Goal: Task Accomplishment & Management: Complete application form

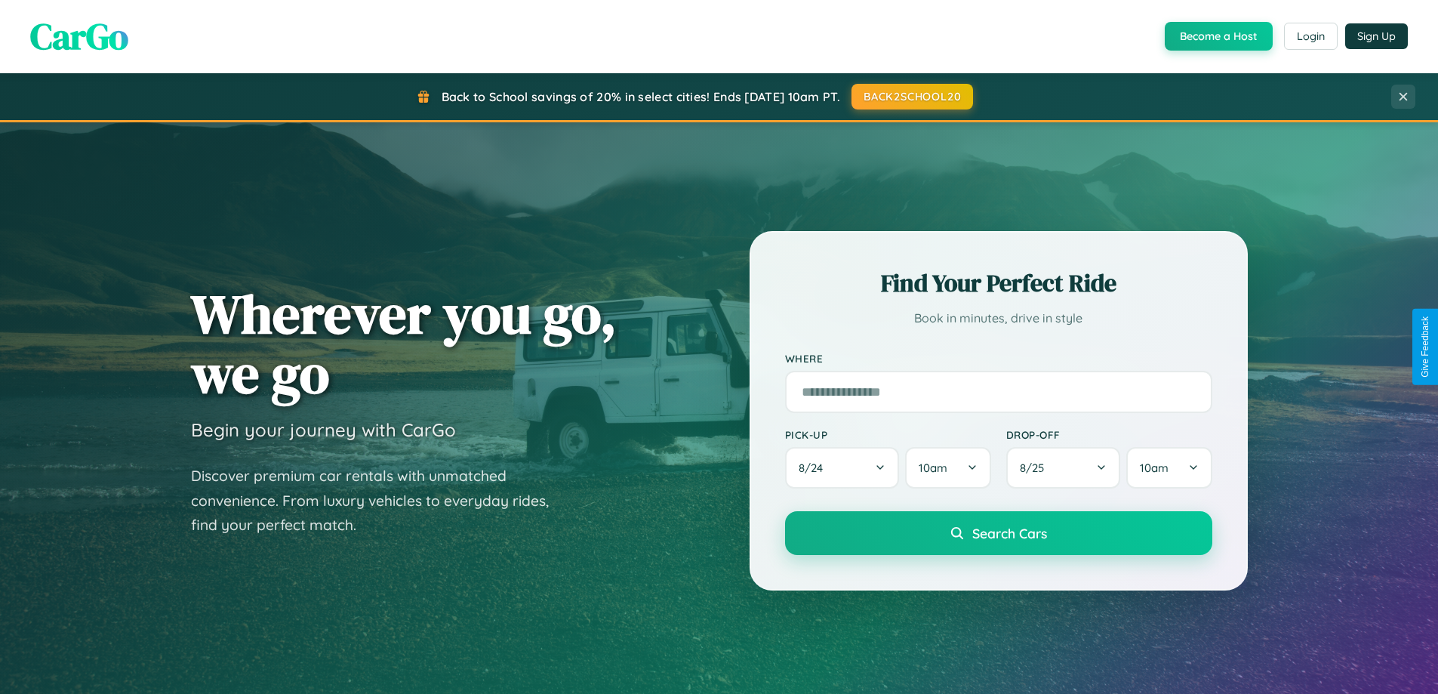
scroll to position [1039, 0]
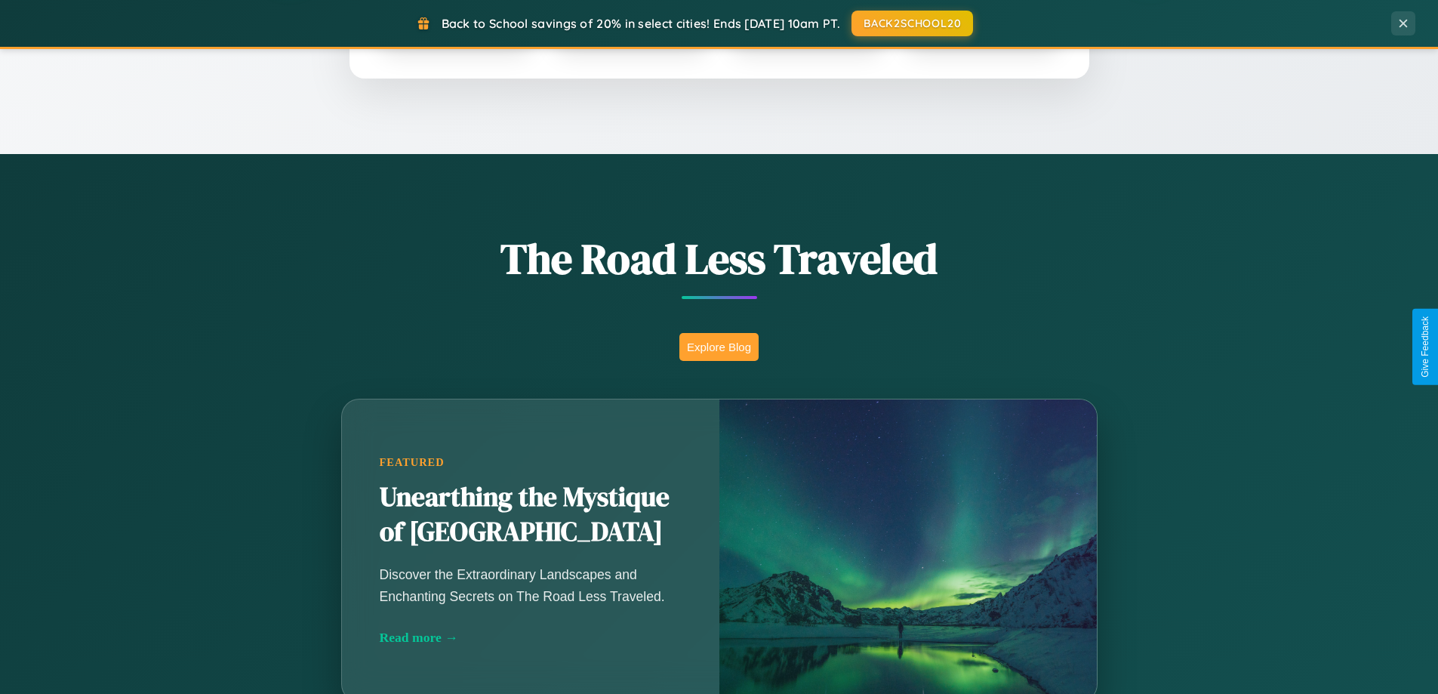
click at [719, 347] on button "Explore Blog" at bounding box center [719, 347] width 79 height 28
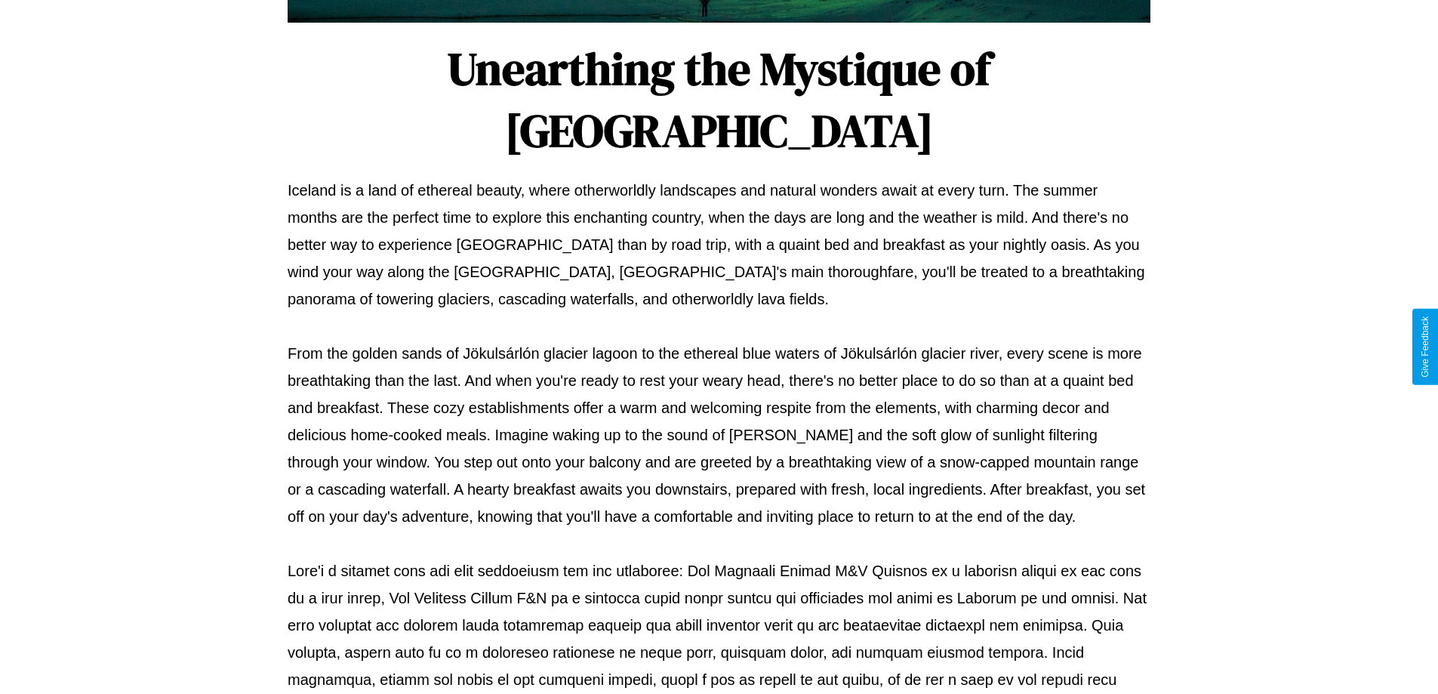
scroll to position [489, 0]
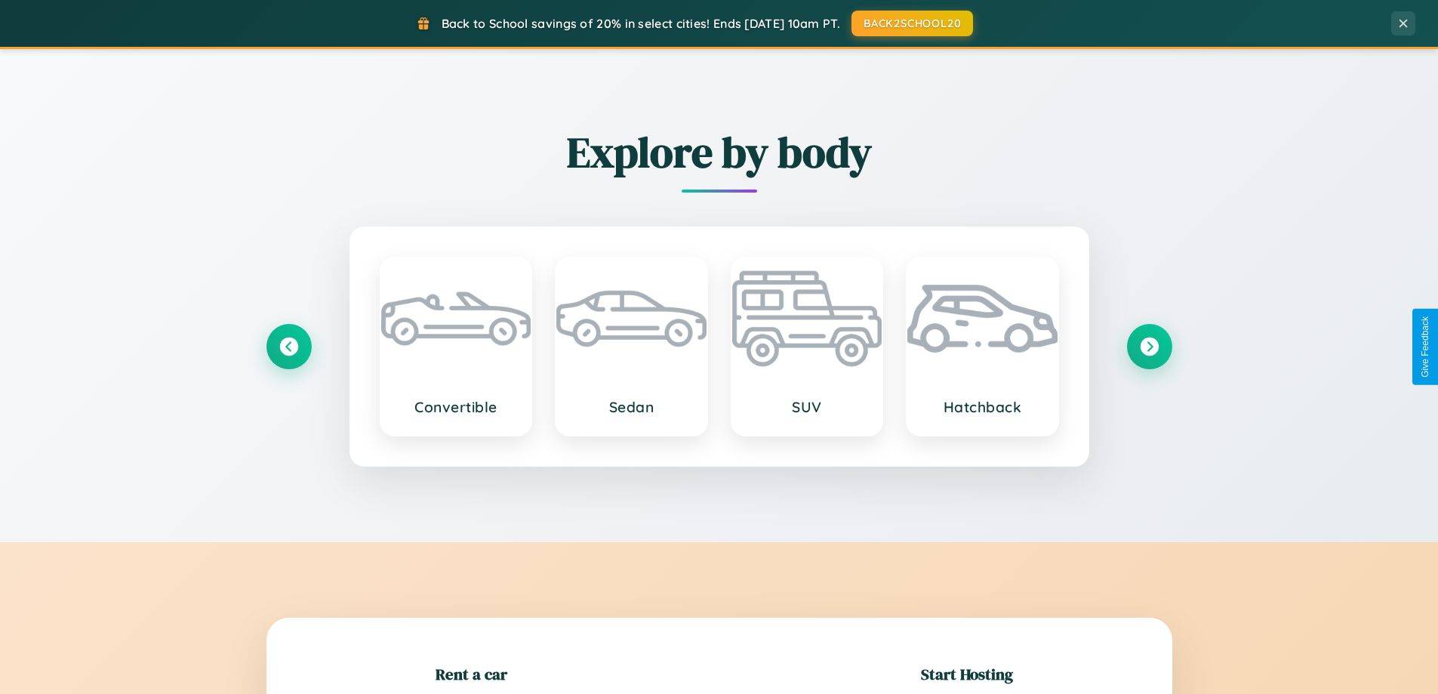
scroll to position [326, 0]
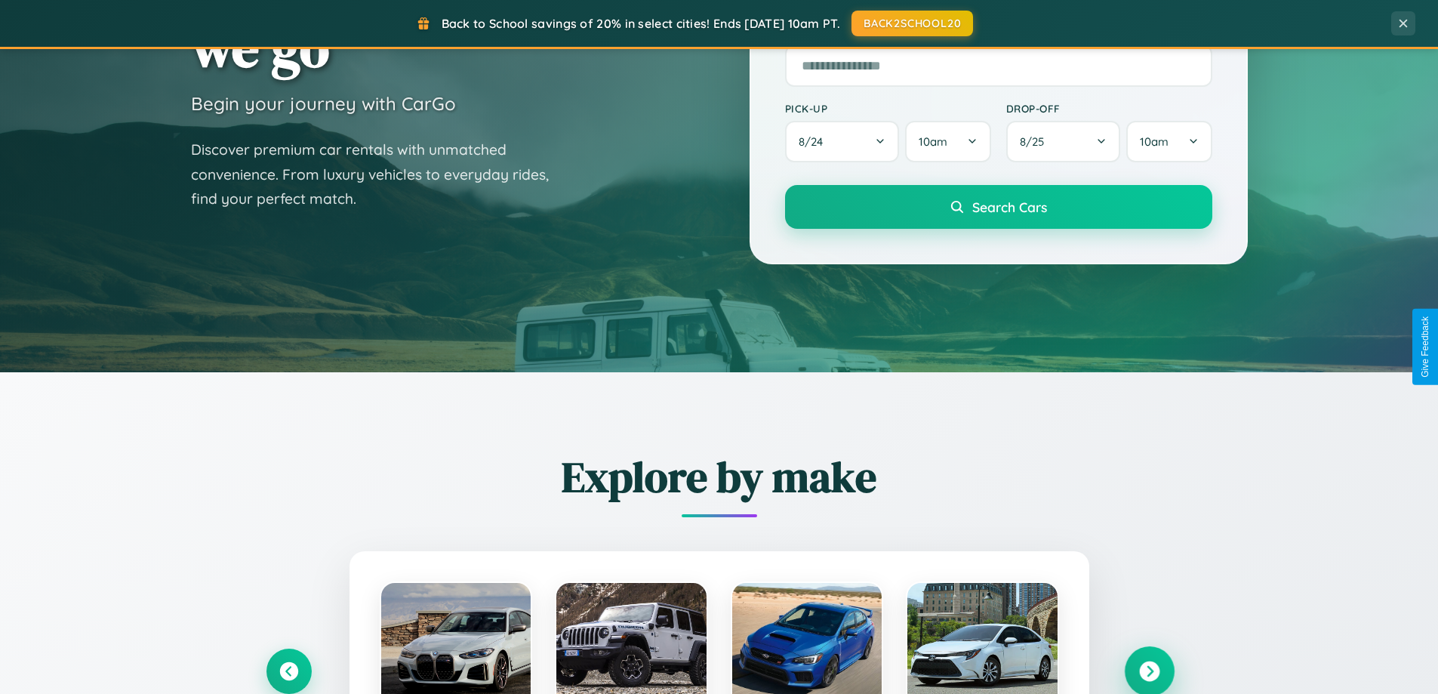
click at [1149, 671] on icon at bounding box center [1149, 671] width 20 height 20
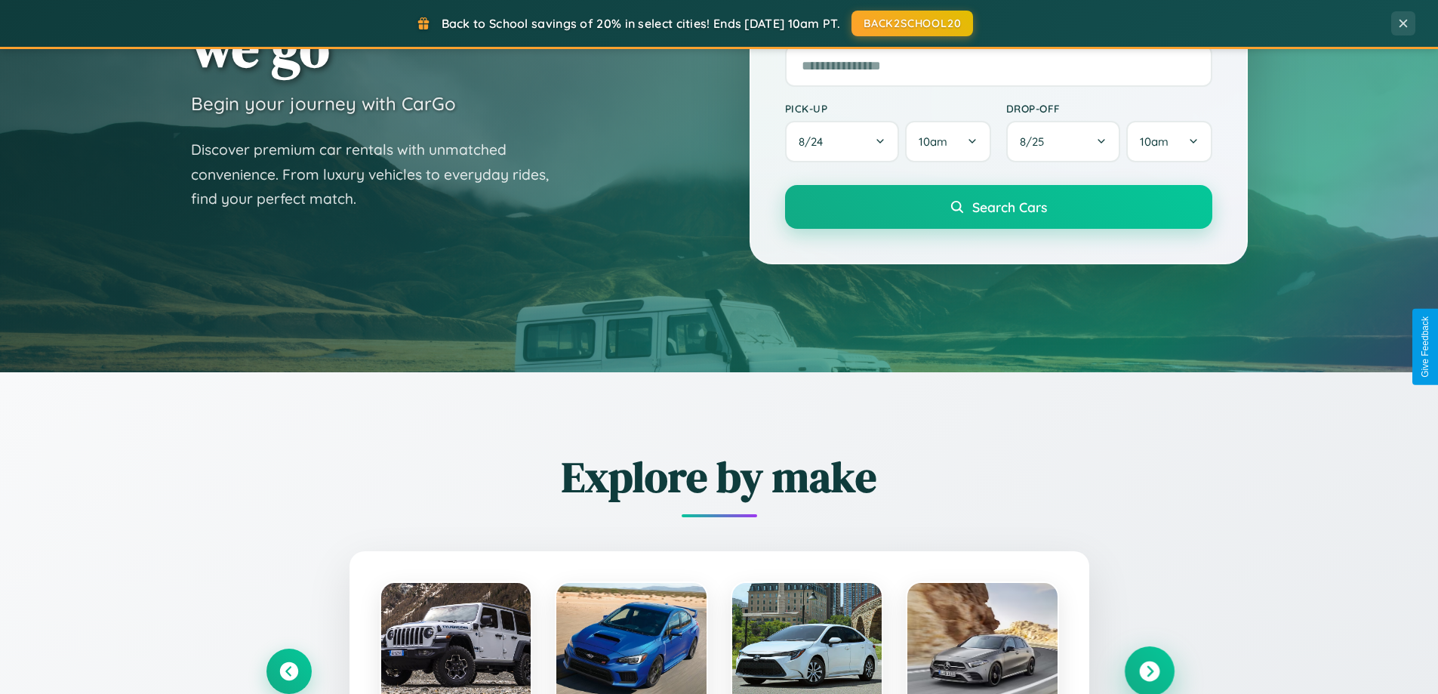
click at [1149, 670] on icon at bounding box center [1149, 671] width 20 height 20
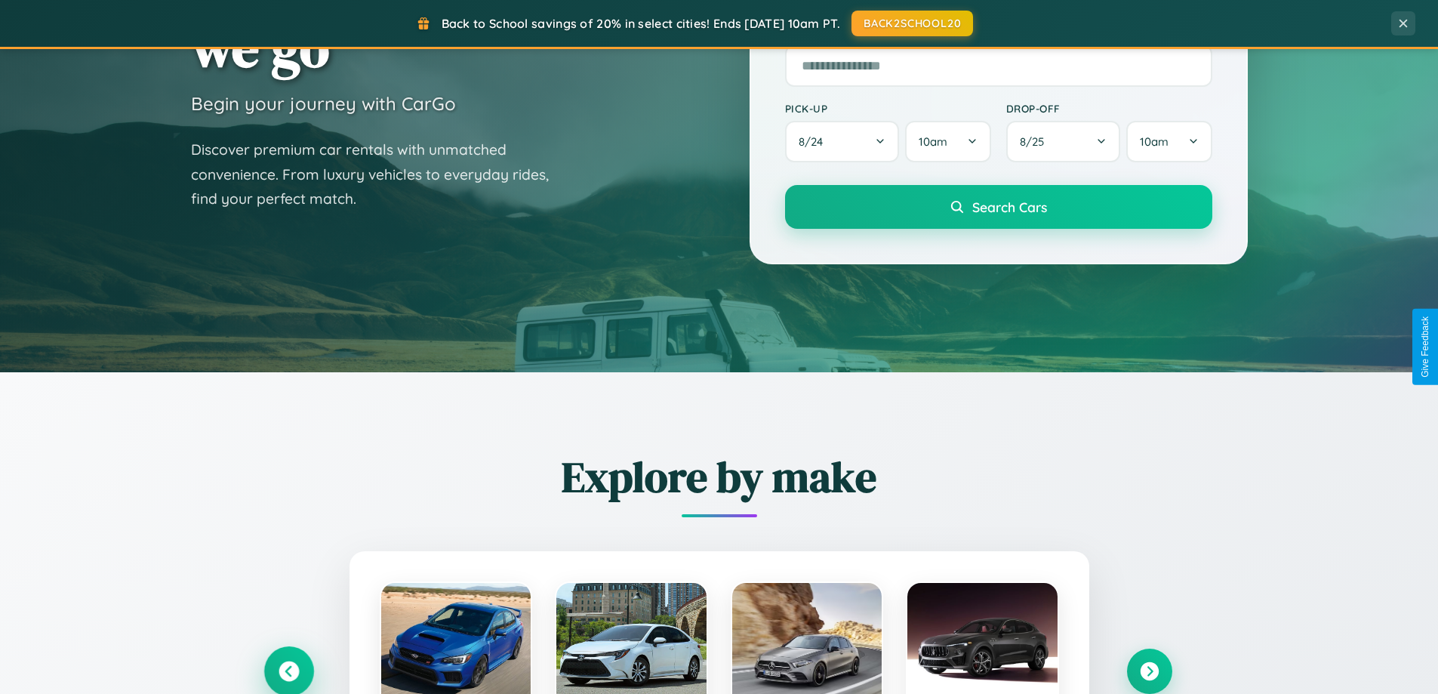
click at [288, 671] on icon at bounding box center [289, 671] width 20 height 20
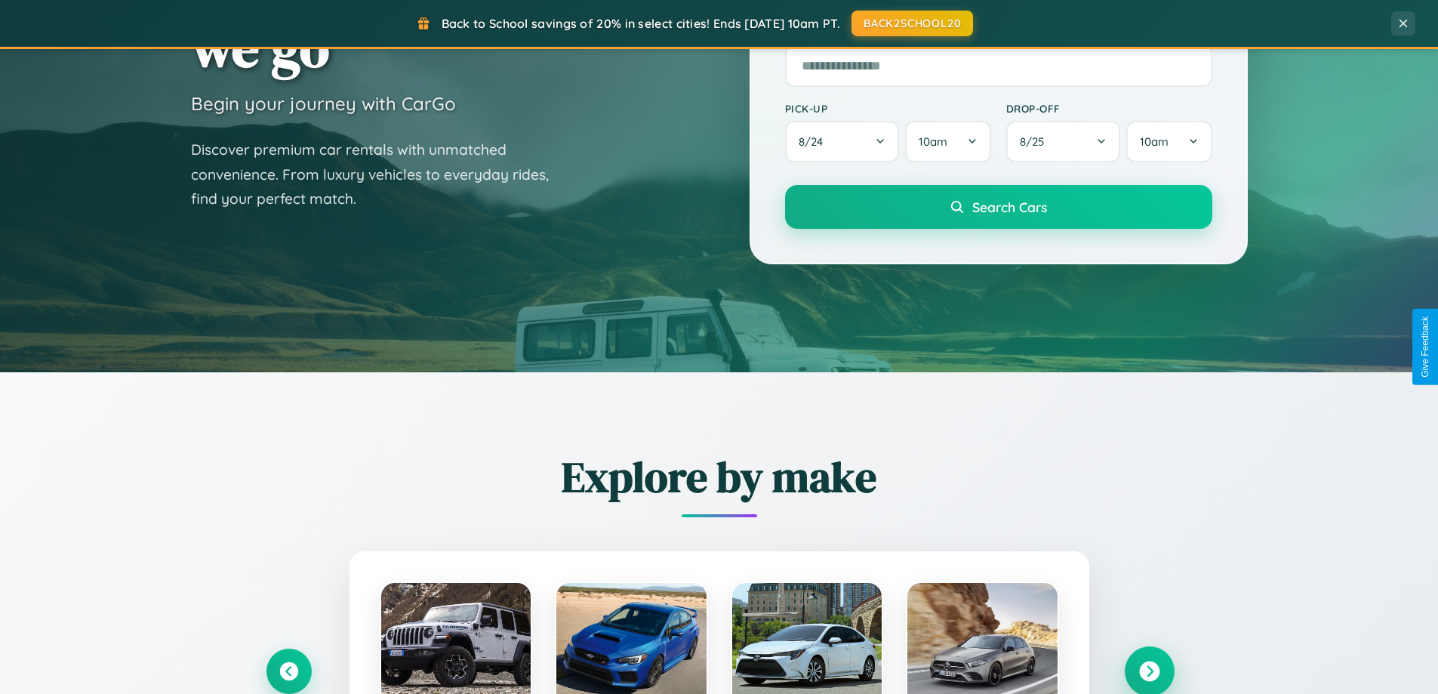
click at [1149, 671] on icon at bounding box center [1149, 671] width 20 height 20
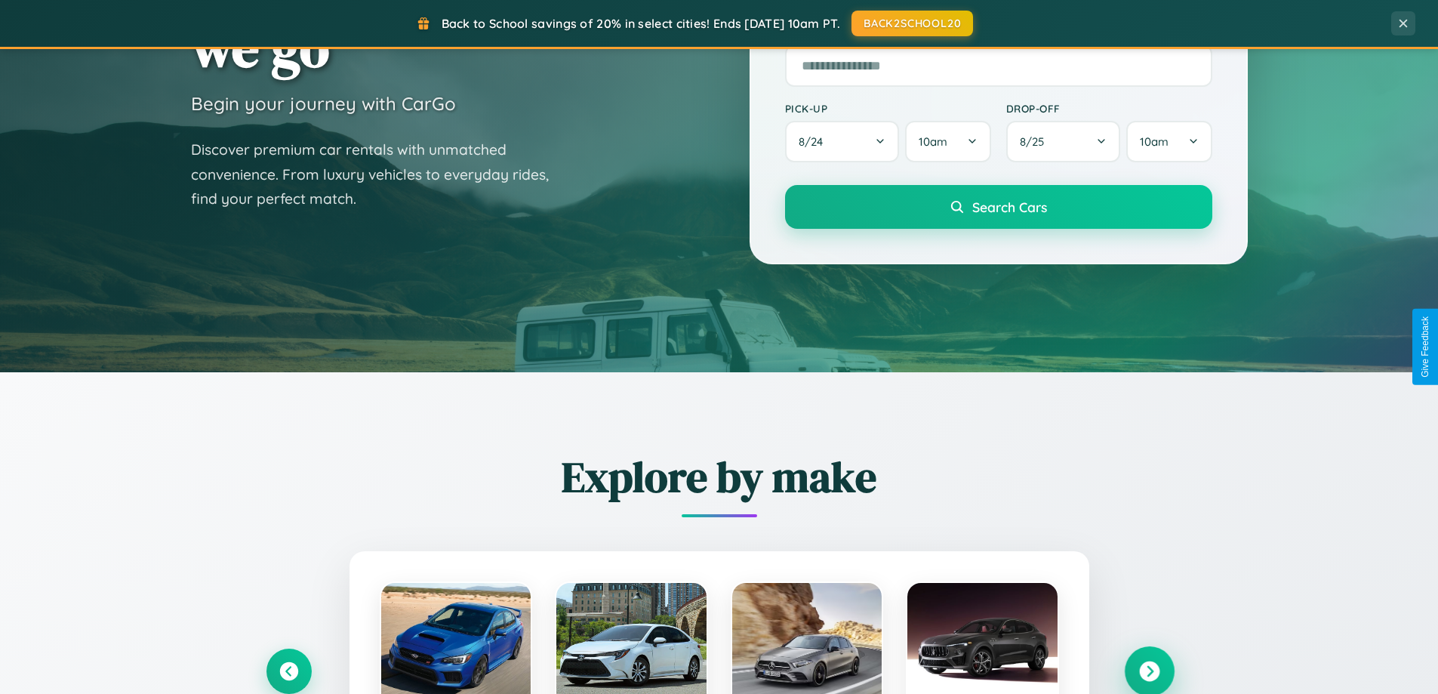
click at [1149, 670] on icon at bounding box center [1149, 671] width 20 height 20
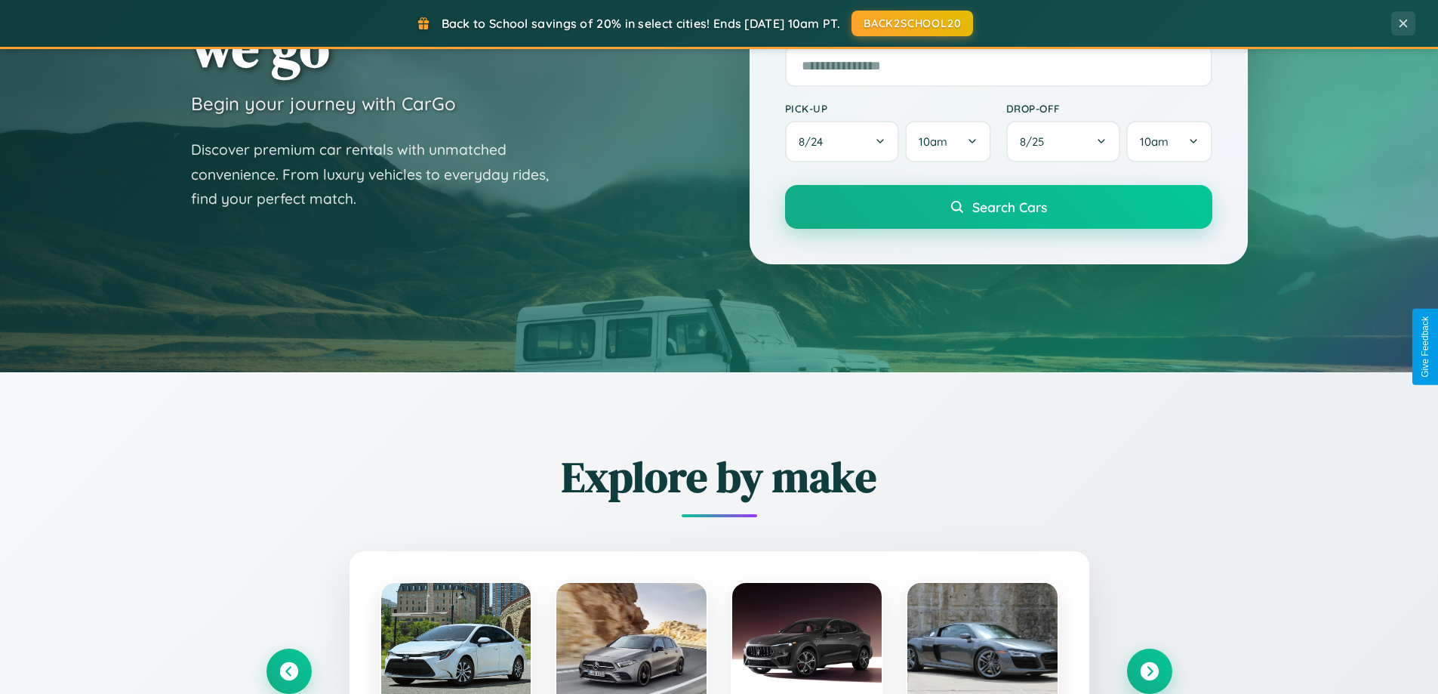
scroll to position [2906, 0]
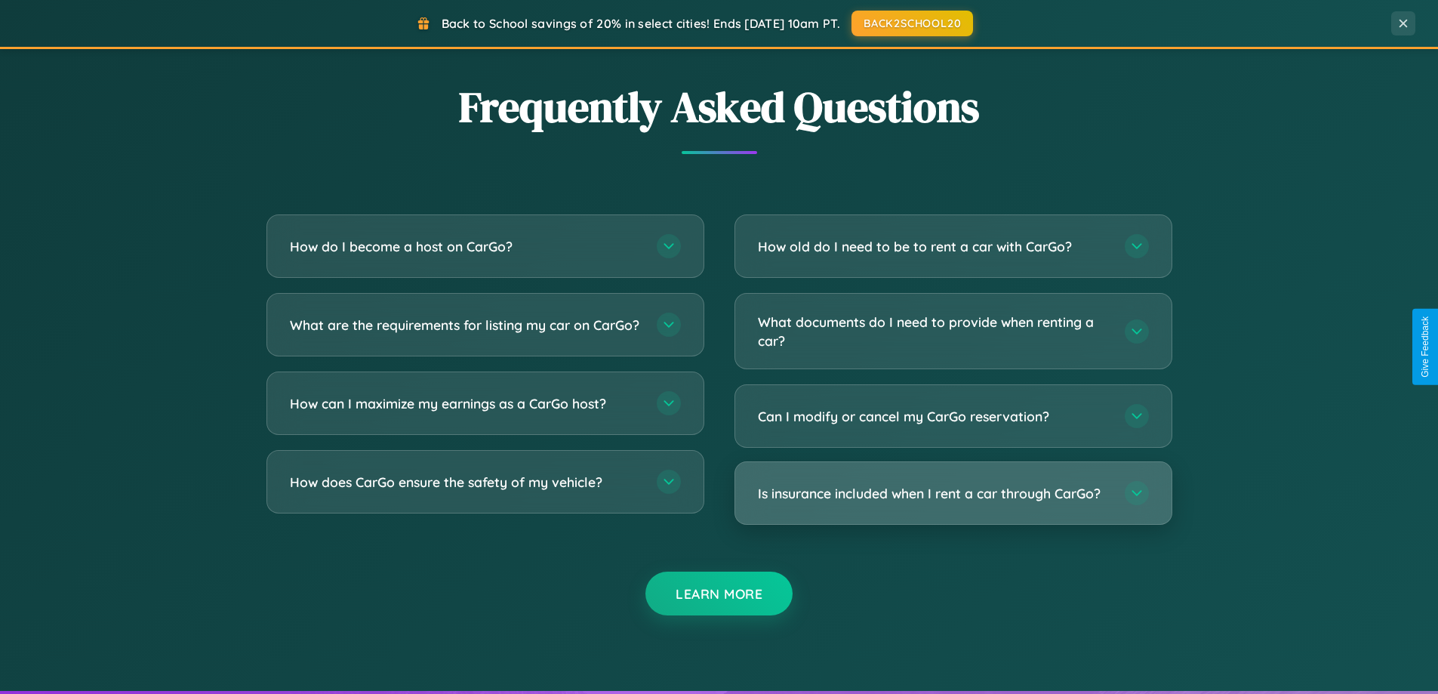
click at [953, 495] on h3 "Is insurance included when I rent a car through CarGo?" at bounding box center [934, 493] width 352 height 19
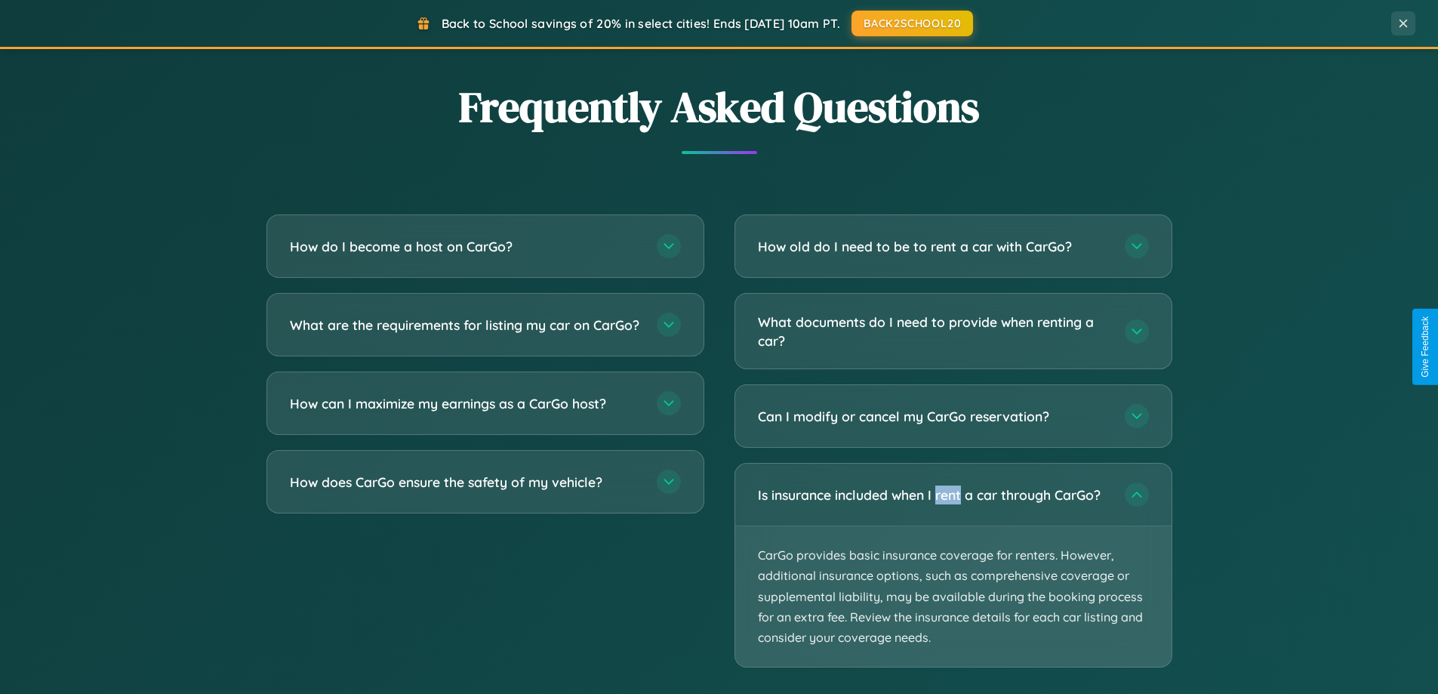
scroll to position [0, 0]
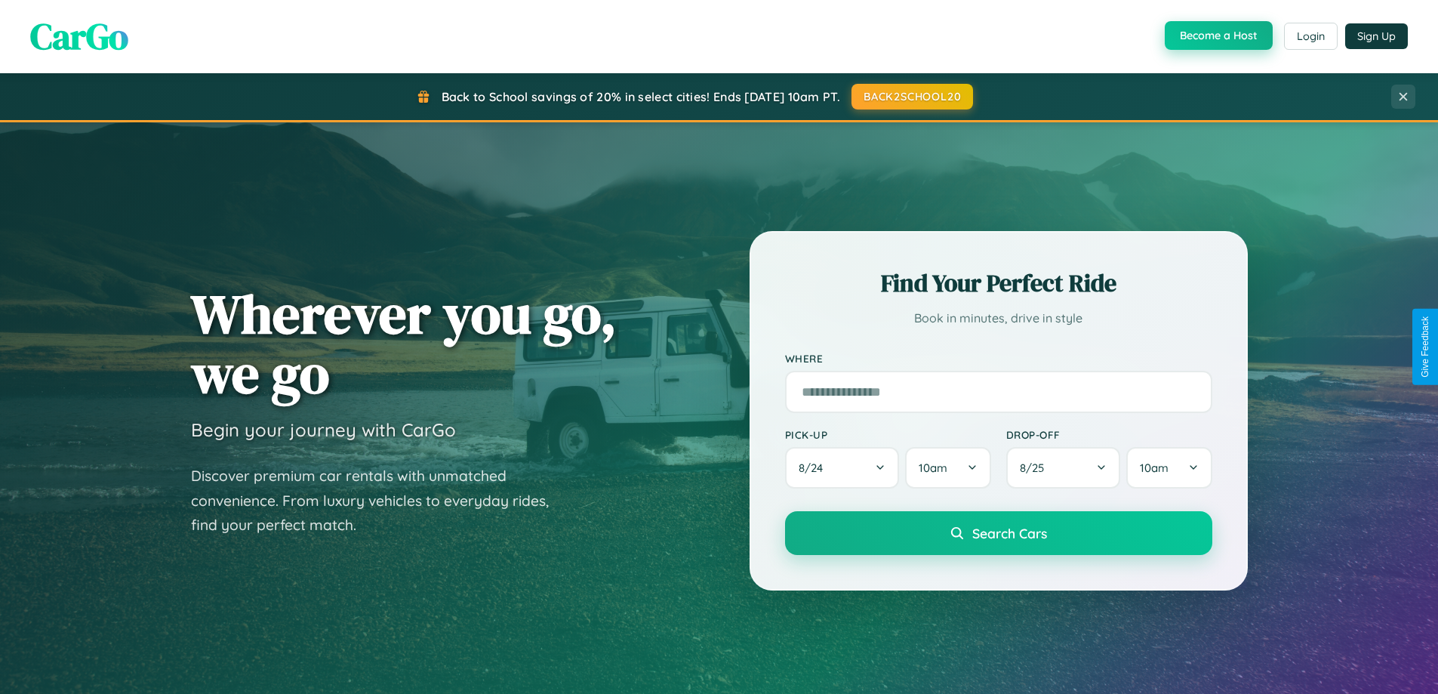
click at [1217, 36] on button "Become a Host" at bounding box center [1219, 35] width 108 height 29
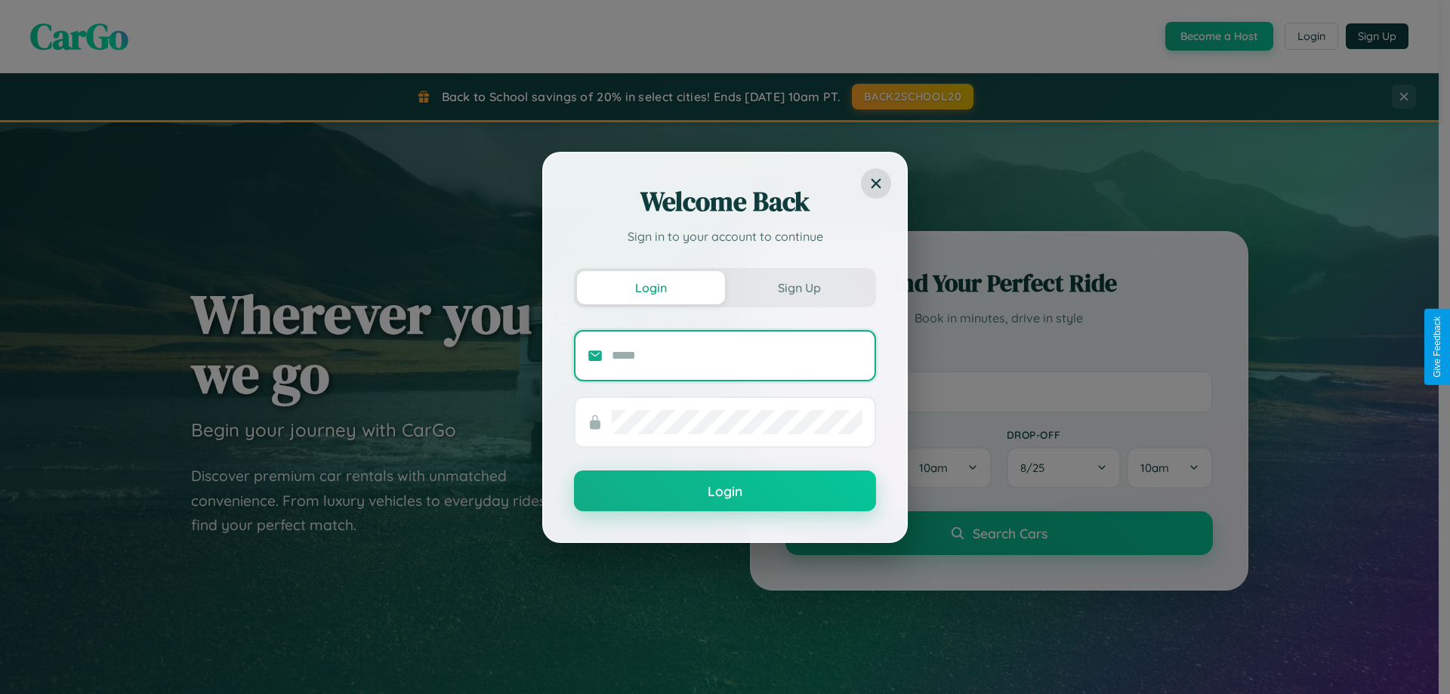
click at [737, 355] on input "text" at bounding box center [737, 356] width 251 height 24
type input "**********"
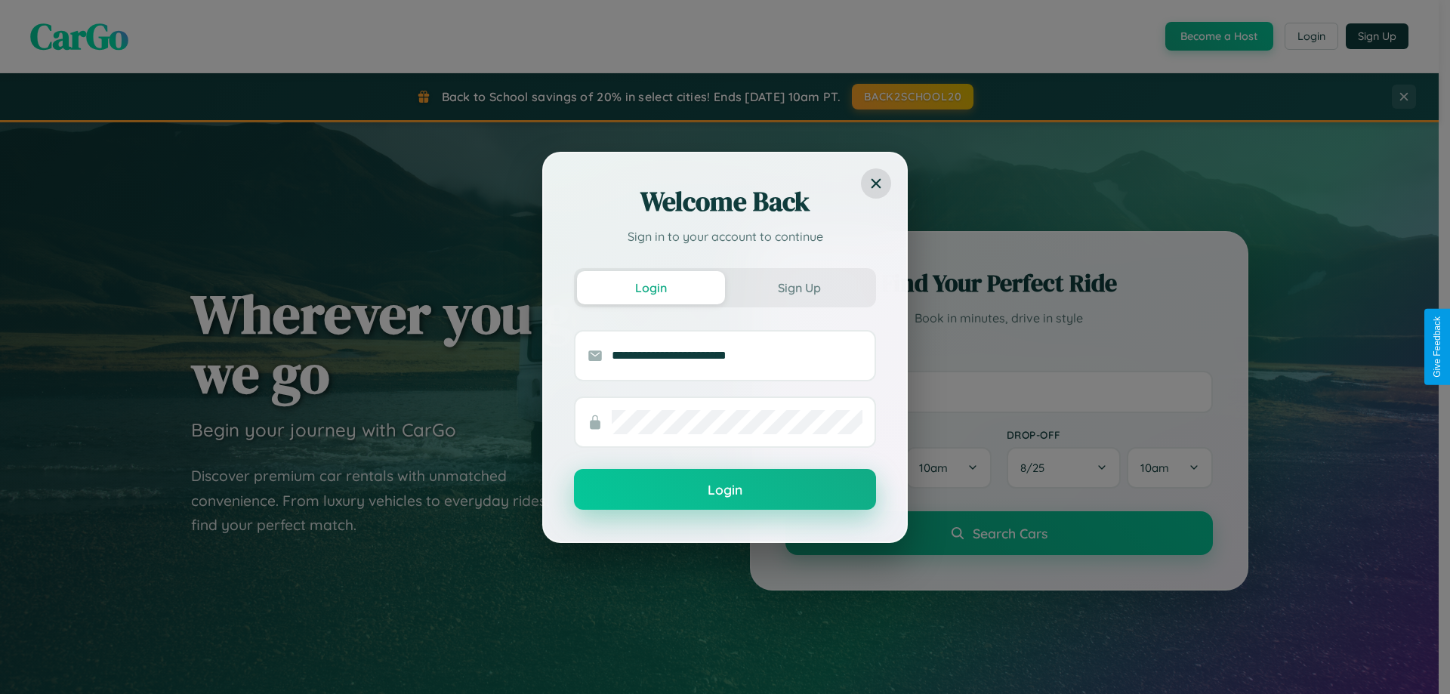
click at [725, 489] on button "Login" at bounding box center [725, 489] width 302 height 41
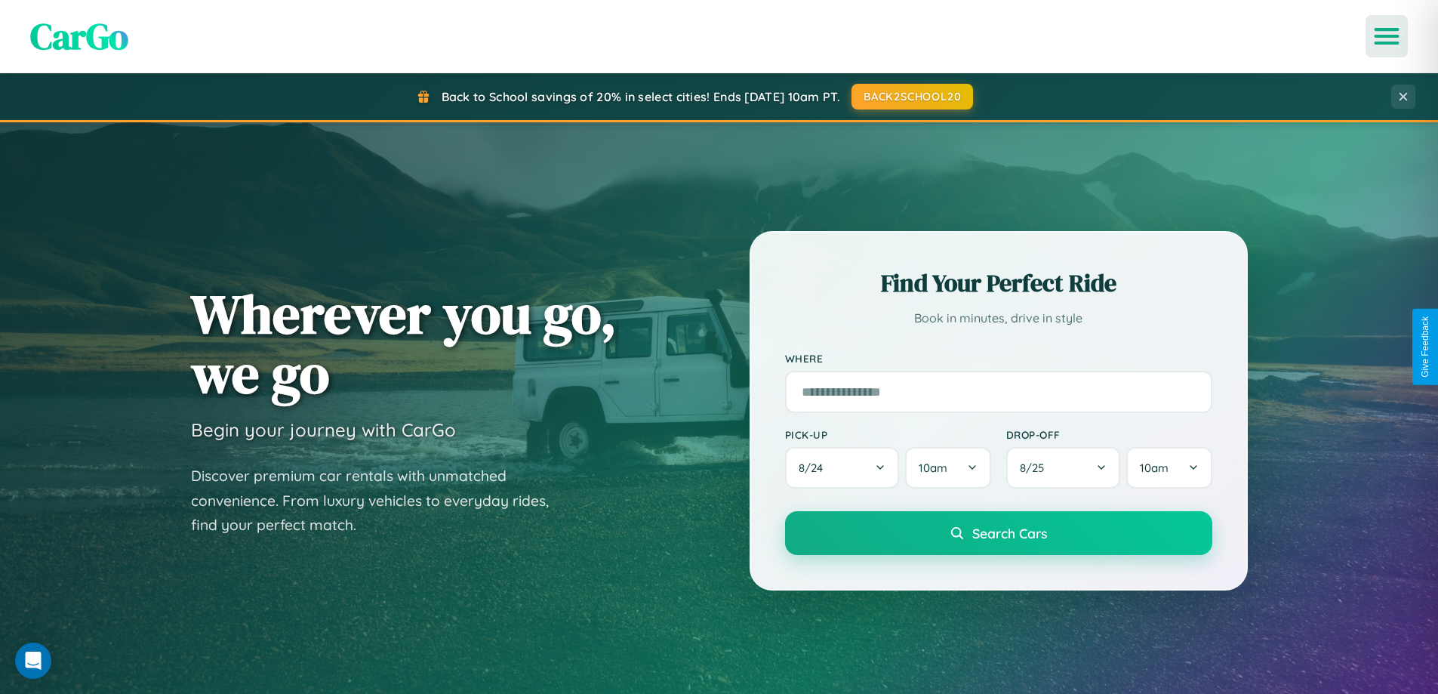
click at [1387, 36] on icon "Open menu" at bounding box center [1388, 36] width 22 height 14
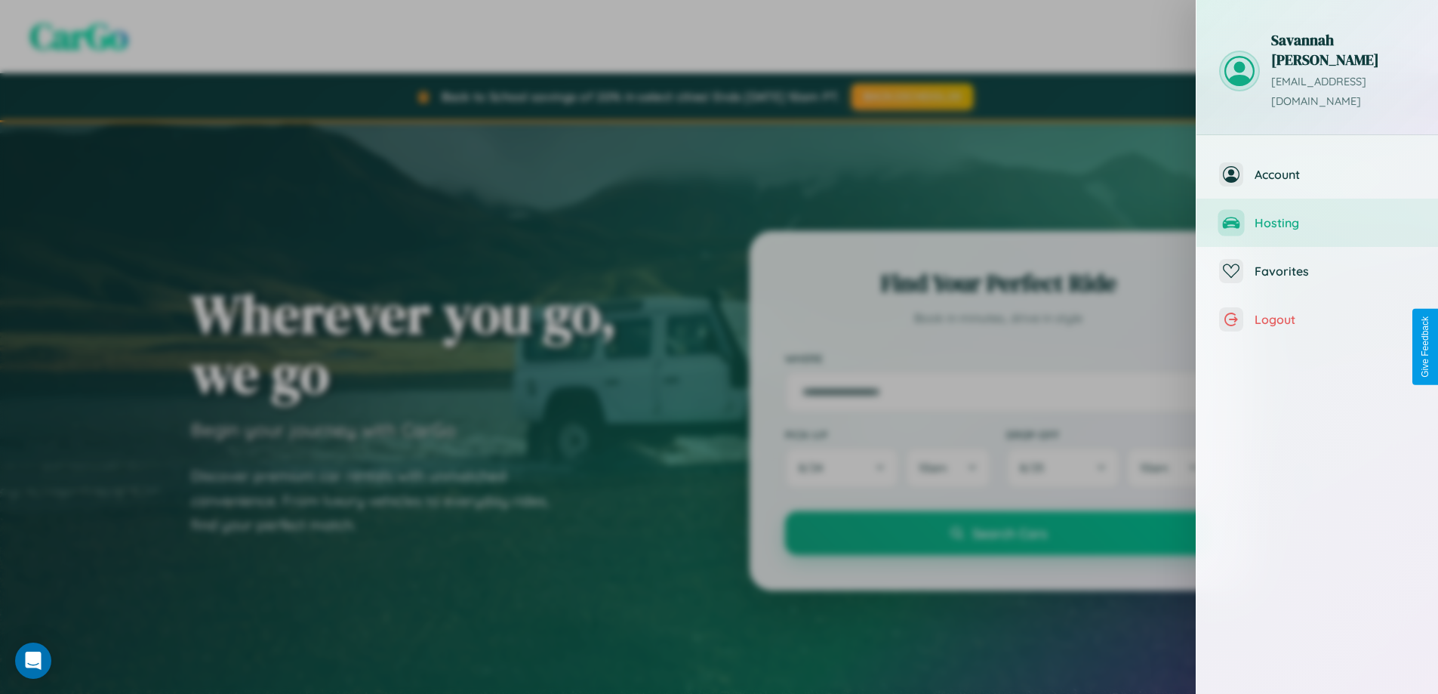
click at [1318, 215] on span "Hosting" at bounding box center [1335, 222] width 161 height 15
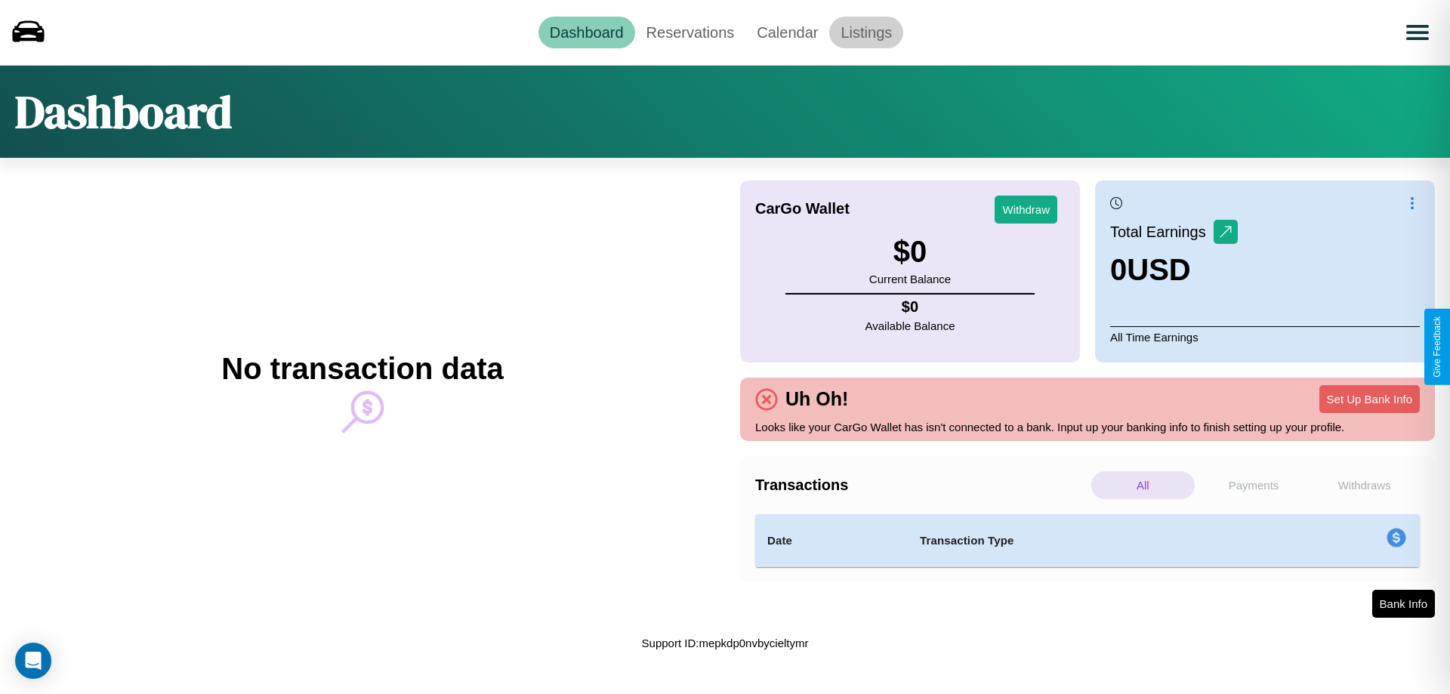
click at [866, 32] on link "Listings" at bounding box center [866, 33] width 74 height 32
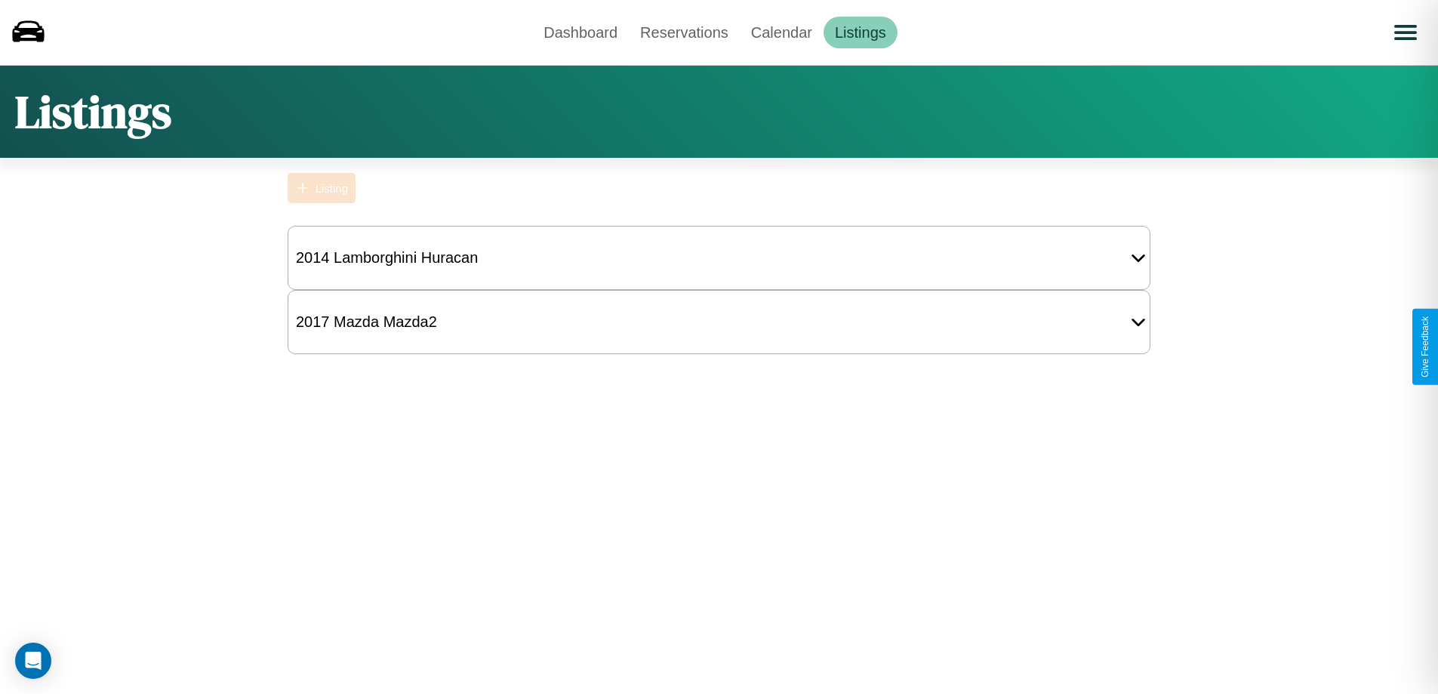
click at [322, 188] on div "Listing" at bounding box center [332, 188] width 32 height 13
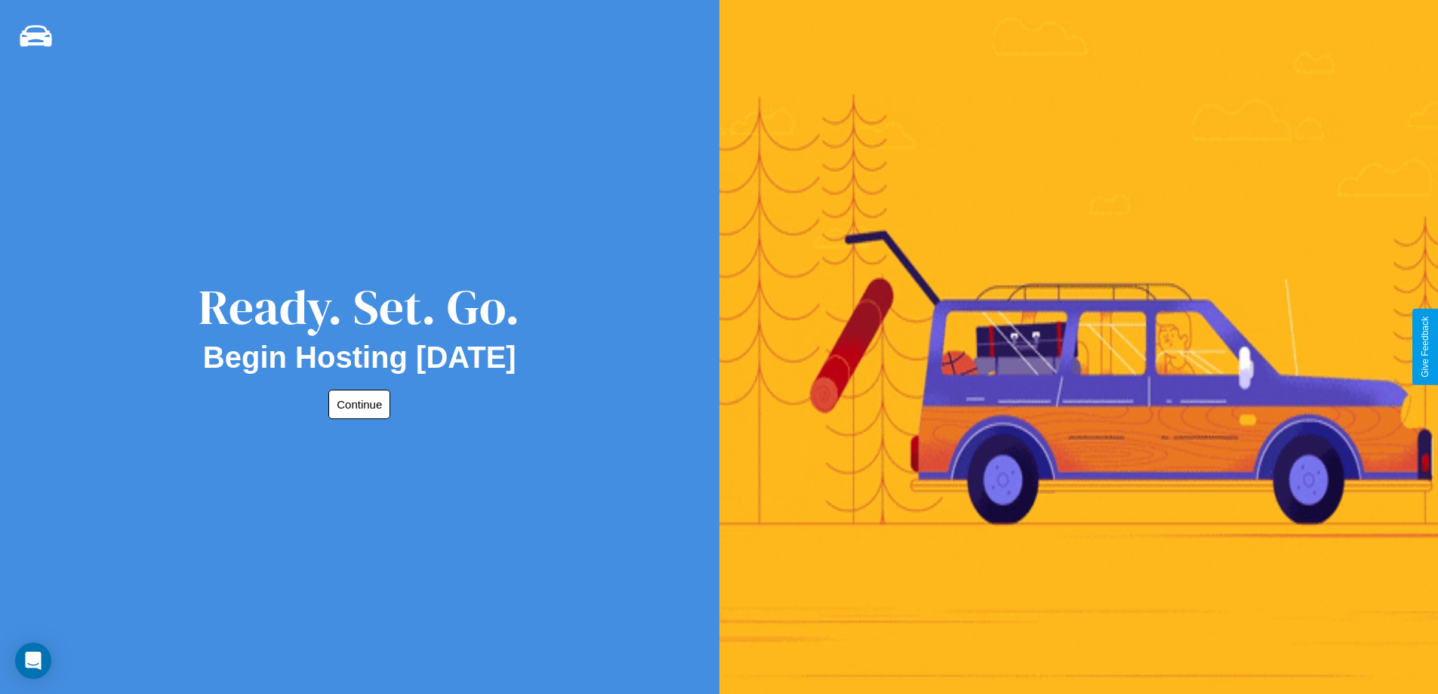
click at [356, 404] on button "Continue" at bounding box center [359, 404] width 62 height 29
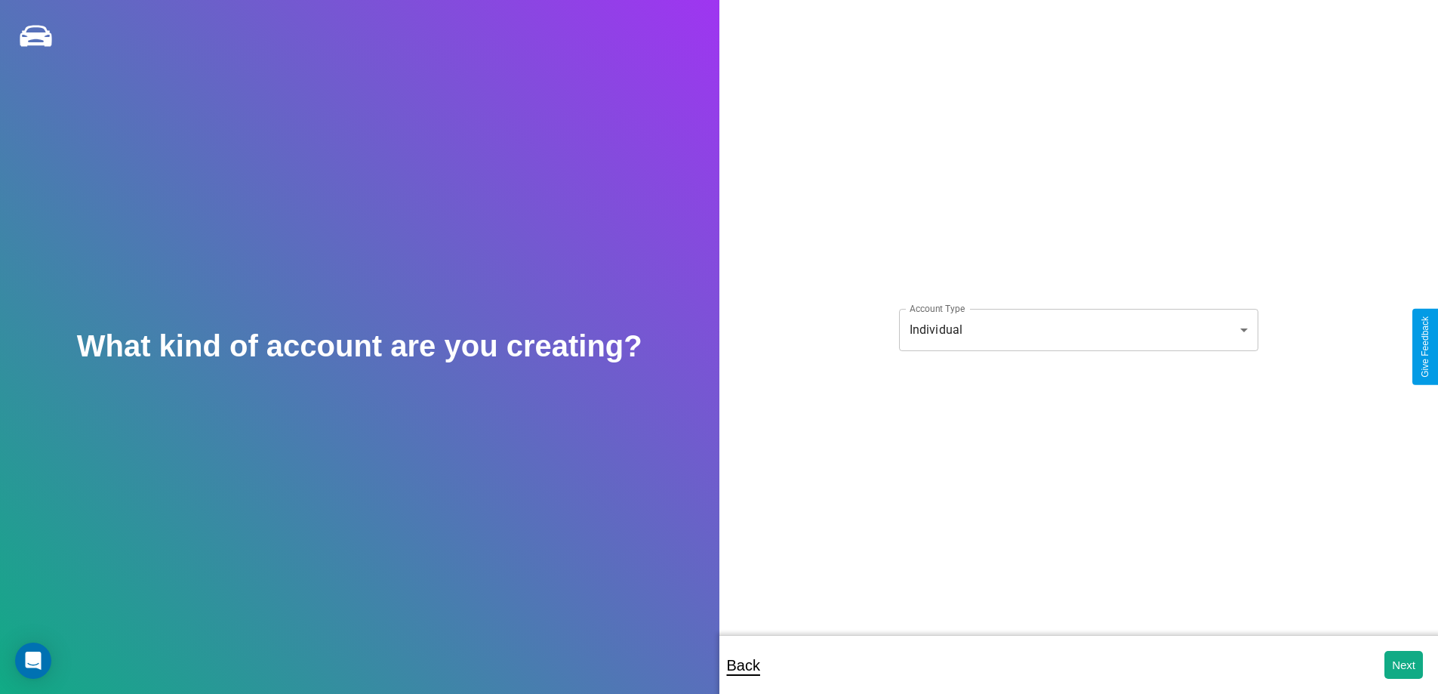
click at [1078, 329] on body "**********" at bounding box center [719, 357] width 1438 height 714
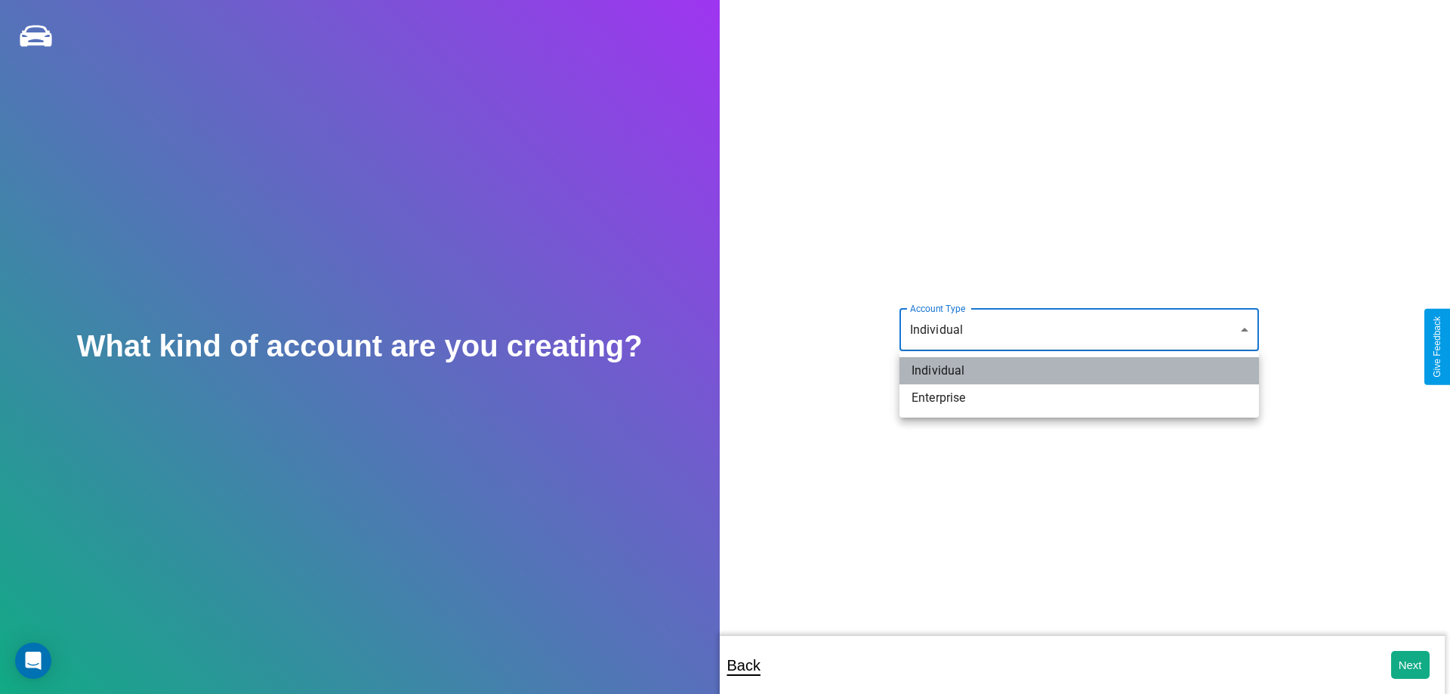
click at [1079, 371] on li "Individual" at bounding box center [1078, 370] width 359 height 27
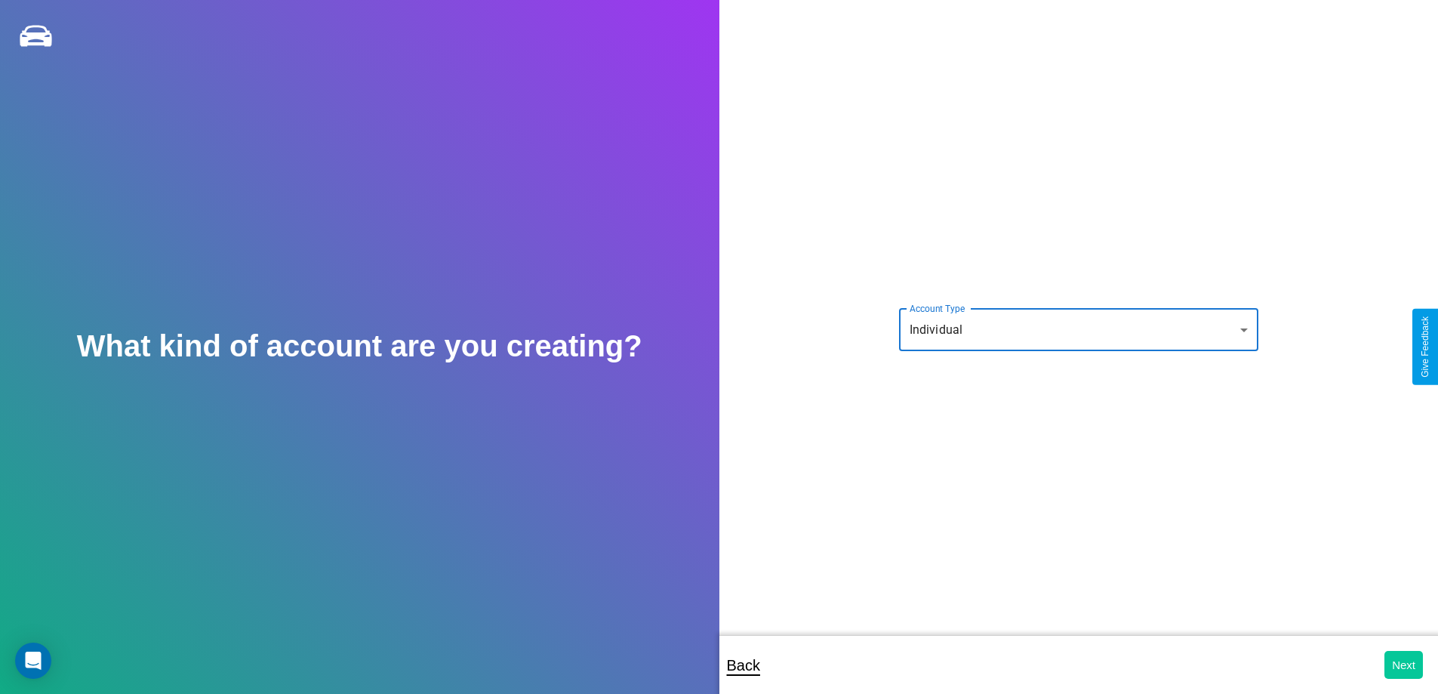
click at [1404, 664] on button "Next" at bounding box center [1404, 665] width 39 height 28
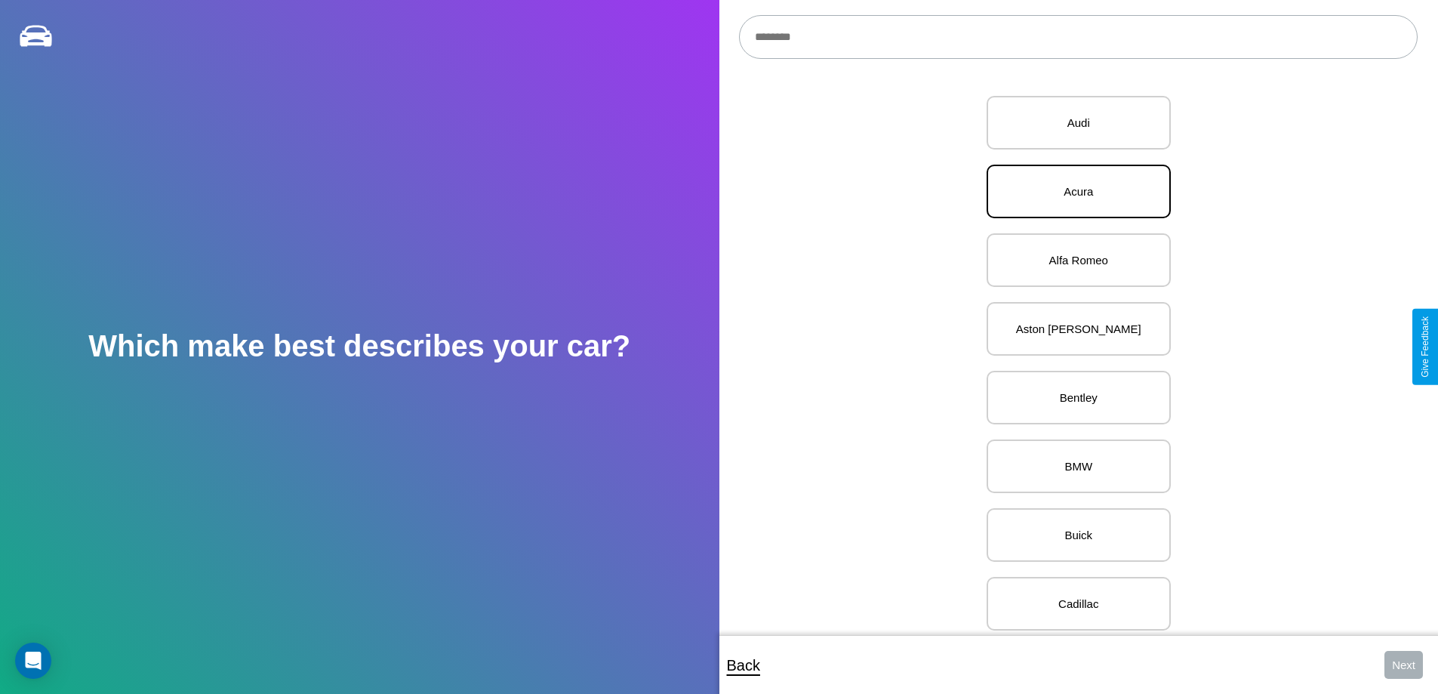
click at [1073, 192] on p "Acura" at bounding box center [1079, 191] width 151 height 20
click at [1404, 664] on button "Next" at bounding box center [1404, 665] width 39 height 28
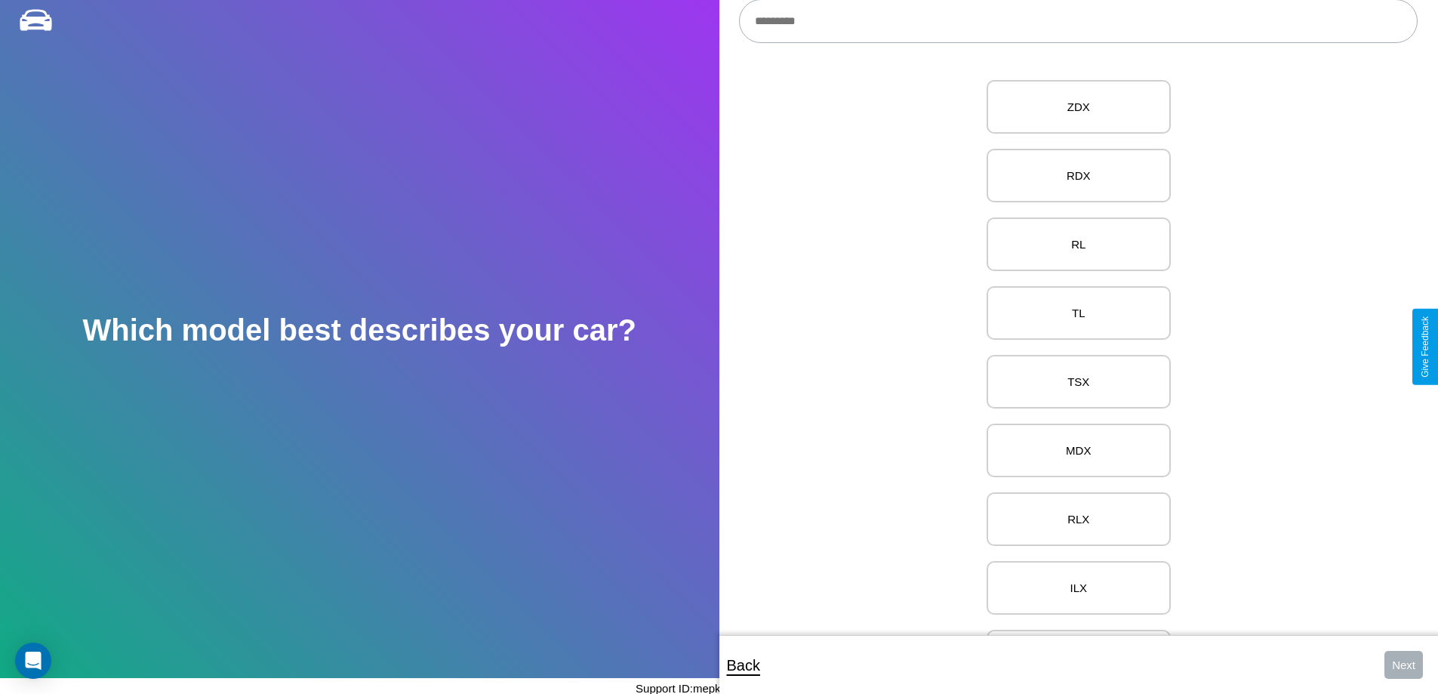
scroll to position [310, 0]
click at [1073, 347] on p "RSX" at bounding box center [1079, 346] width 151 height 20
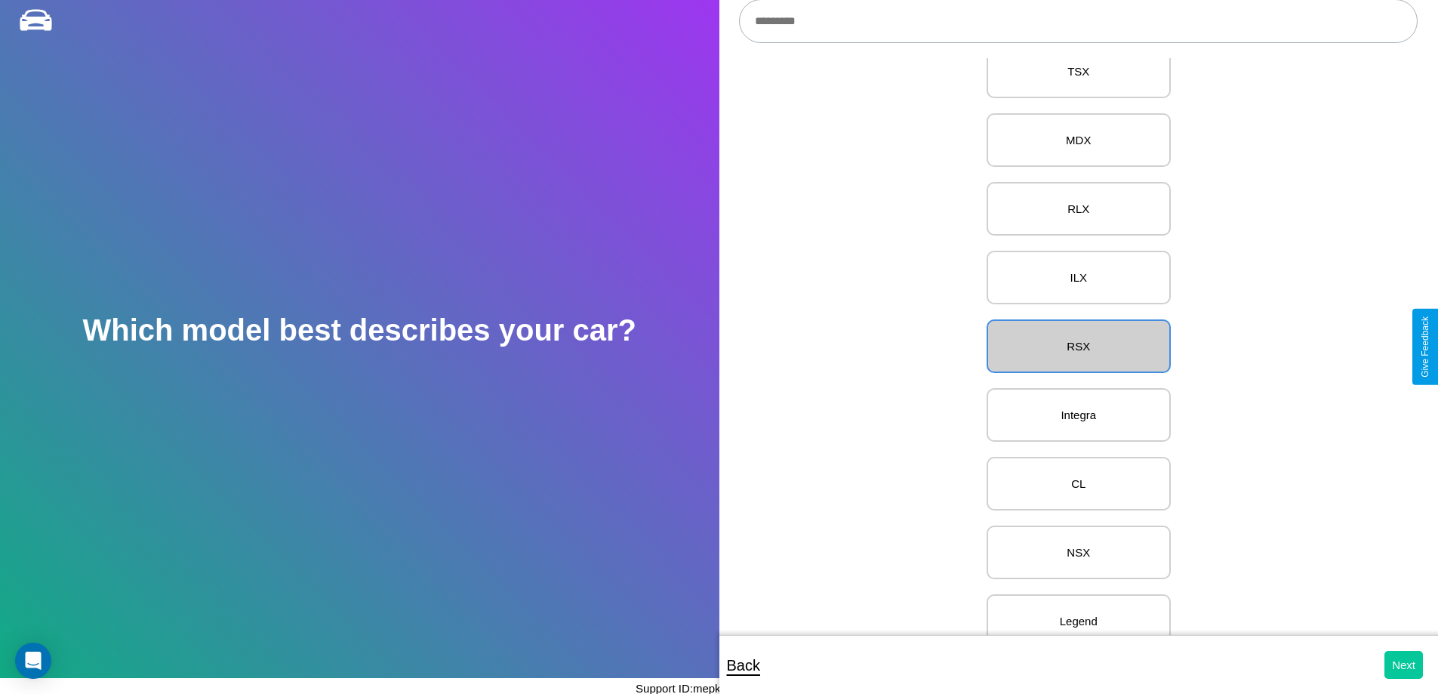
scroll to position [0, 0]
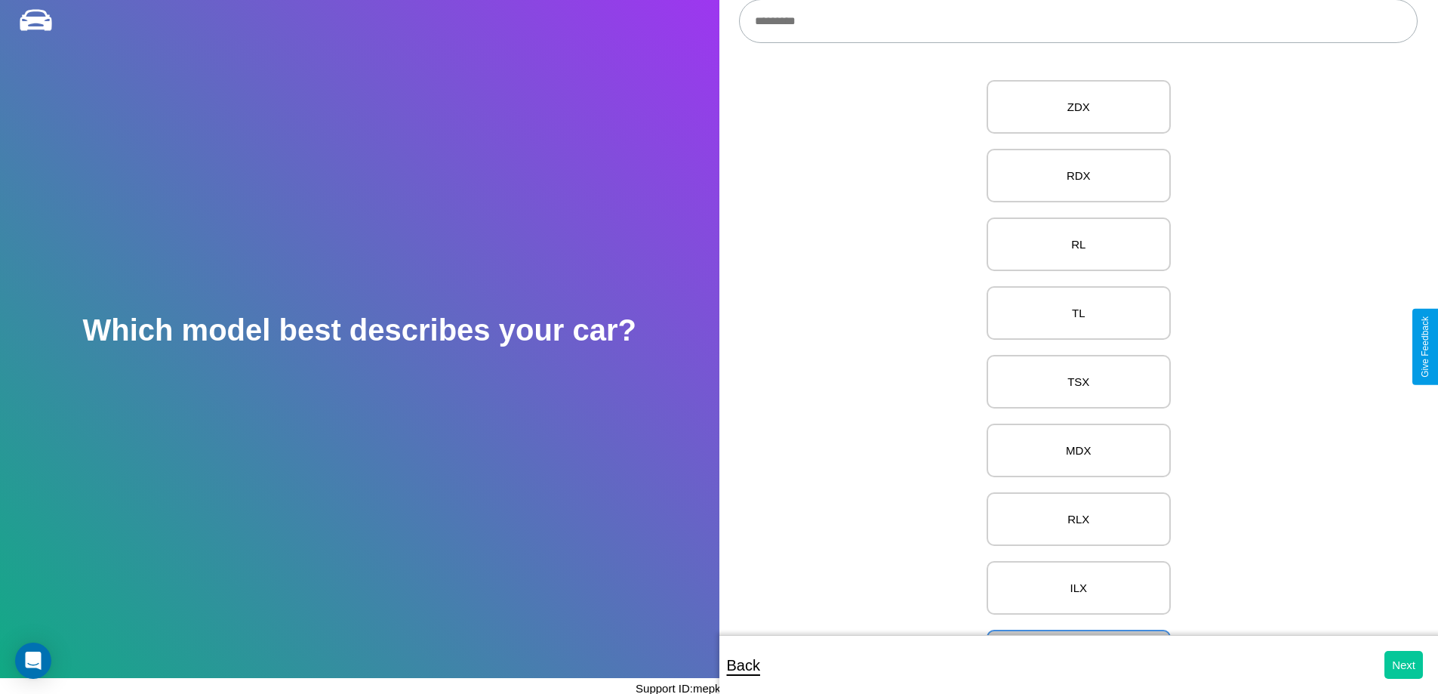
click at [1404, 664] on button "Next" at bounding box center [1404, 665] width 39 height 28
select select "*****"
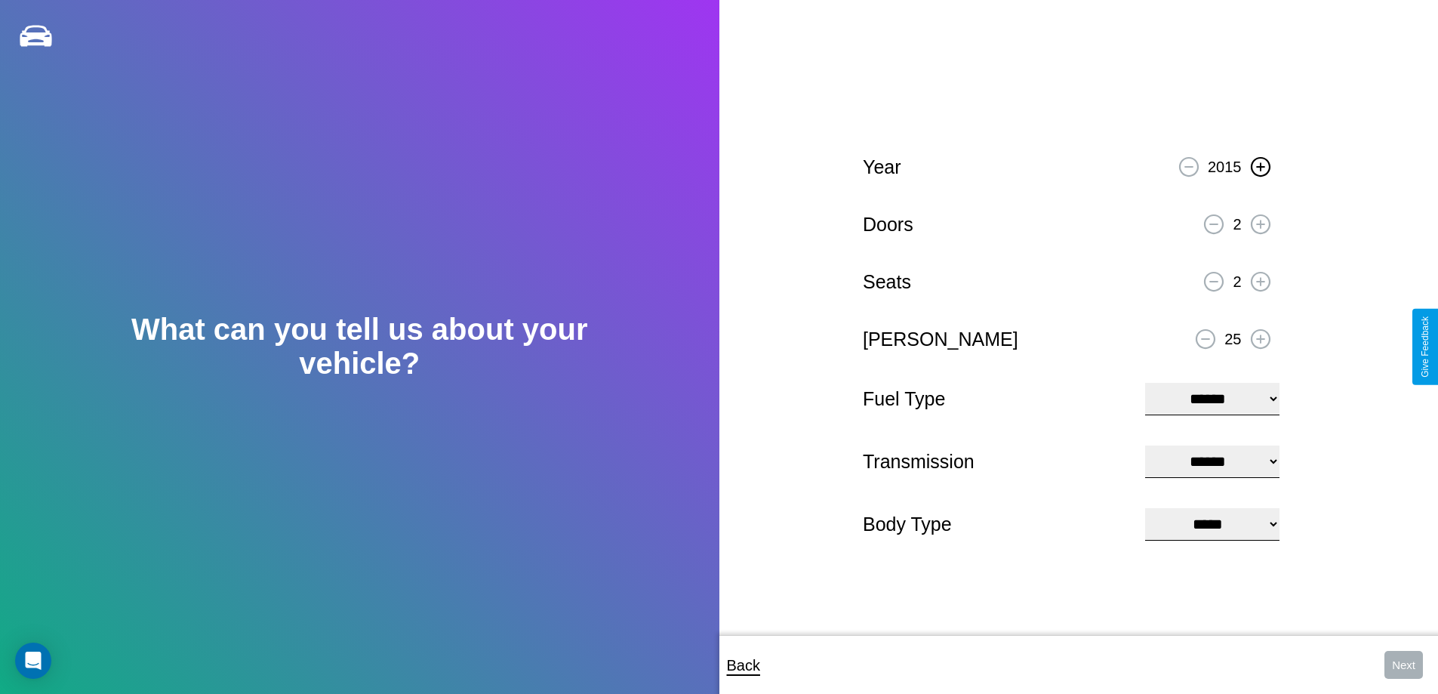
click at [1260, 165] on icon at bounding box center [1261, 166] width 8 height 8
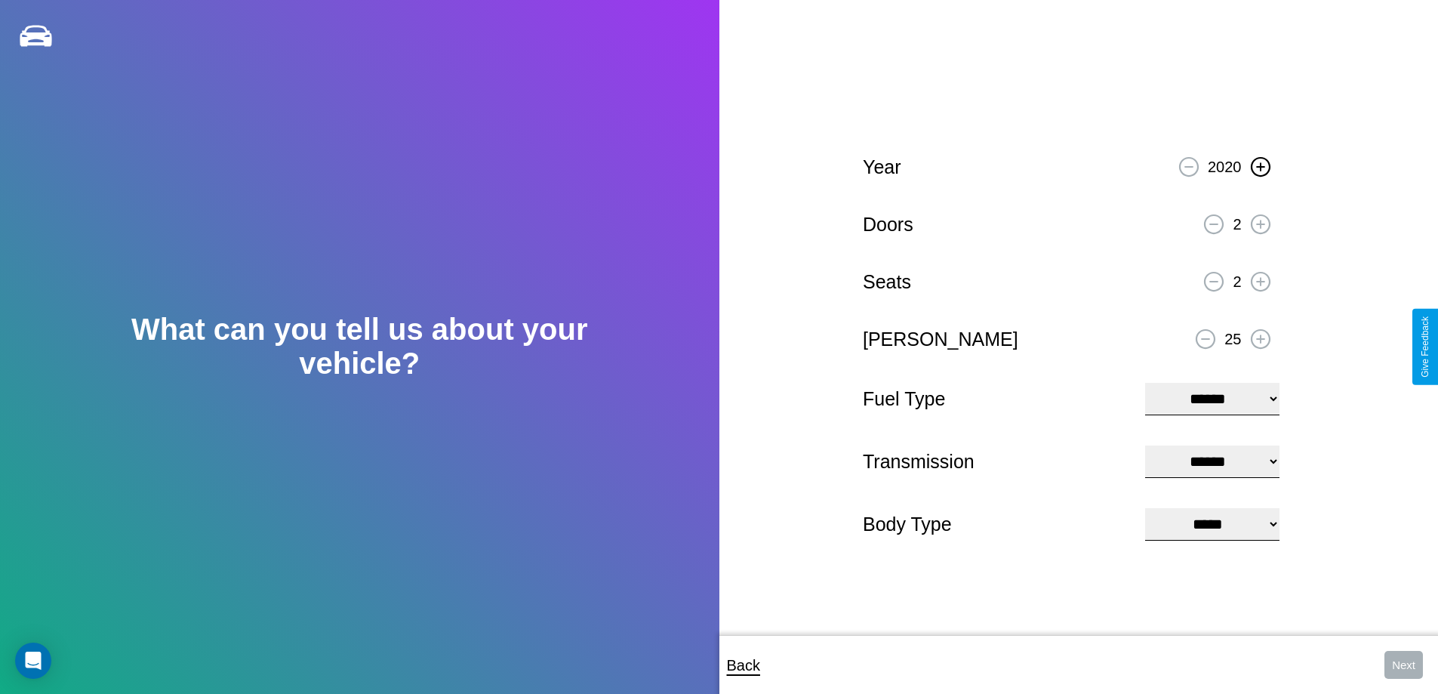
click at [1260, 165] on icon at bounding box center [1261, 166] width 8 height 8
click at [1260, 337] on icon at bounding box center [1261, 339] width 8 height 8
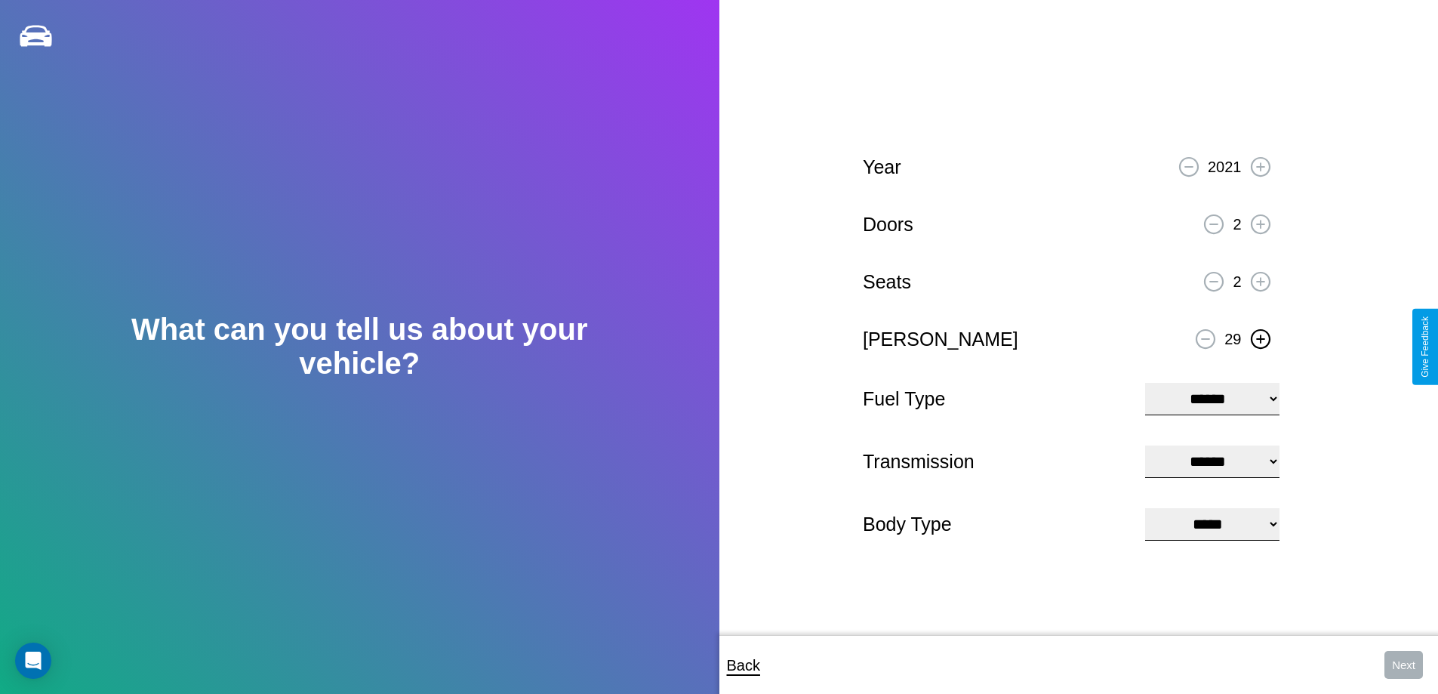
click at [1260, 337] on icon at bounding box center [1261, 339] width 8 height 8
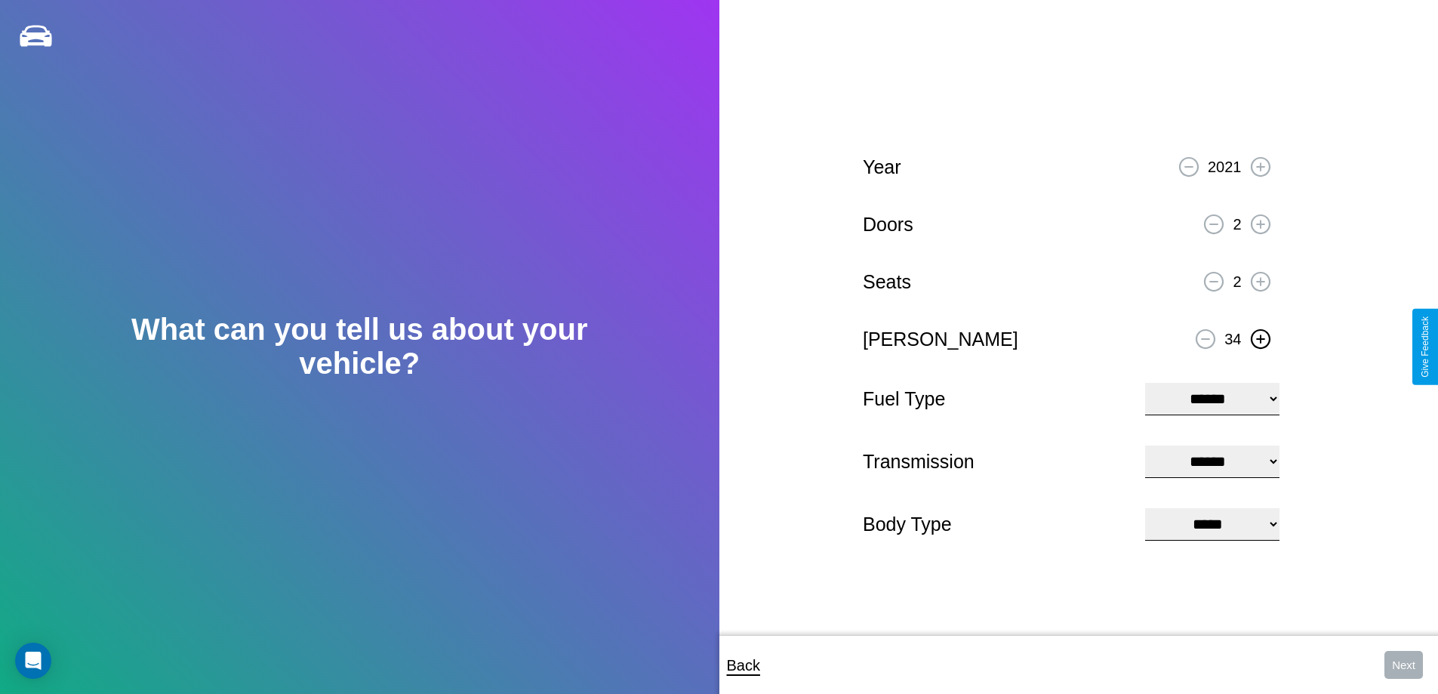
click at [1260, 337] on icon at bounding box center [1261, 339] width 8 height 8
click at [1212, 397] on select "**********" at bounding box center [1213, 399] width 134 height 32
select select "***"
click at [1212, 461] on select "****** ********* ******" at bounding box center [1213, 462] width 134 height 32
select select "******"
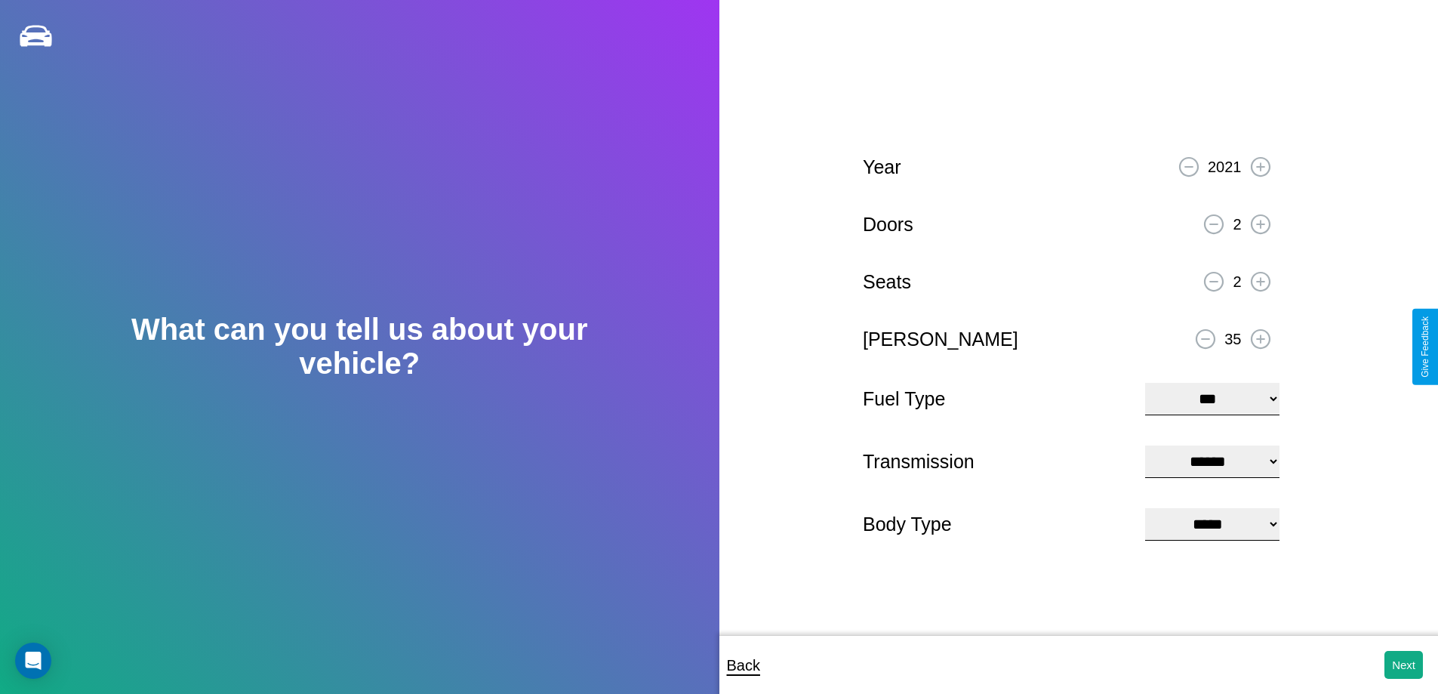
click at [1212, 526] on select "**********" at bounding box center [1213, 524] width 134 height 32
select select "*****"
click at [1404, 664] on button "Next" at bounding box center [1404, 665] width 39 height 28
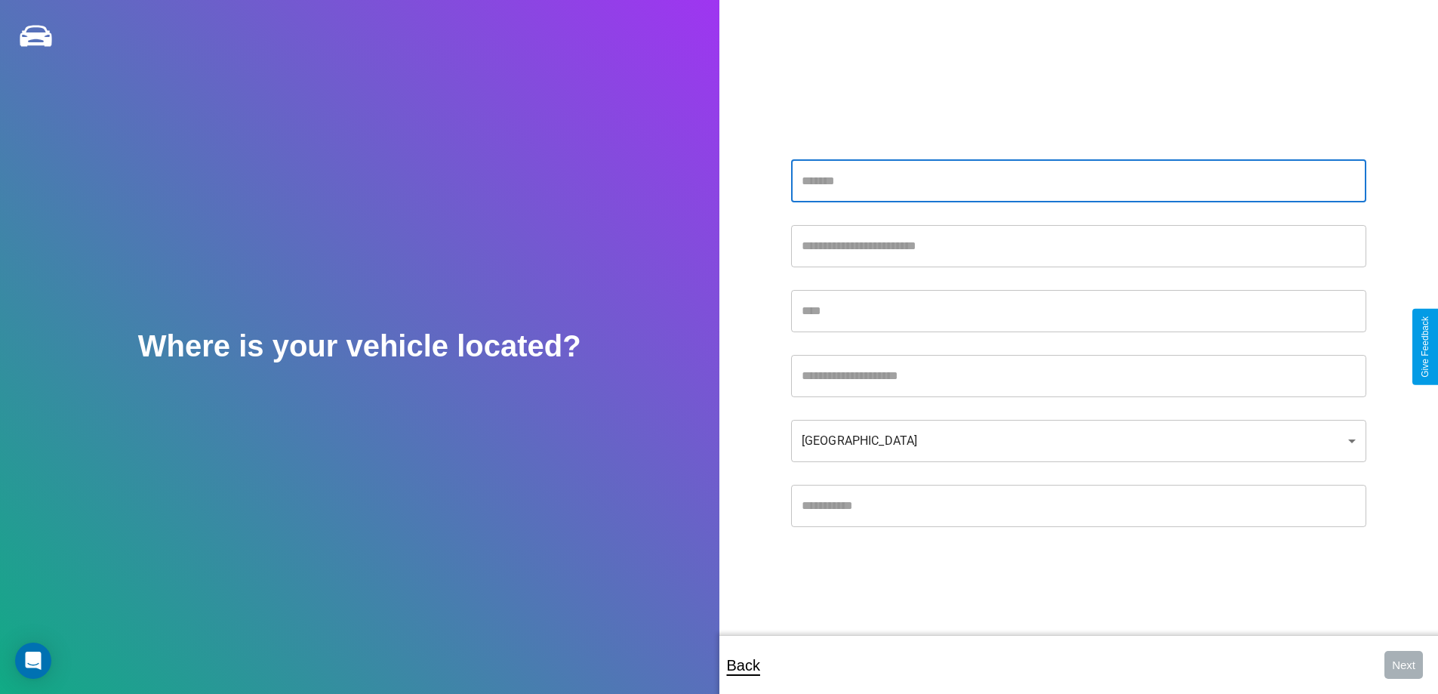
click at [1078, 180] on input "text" at bounding box center [1078, 181] width 575 height 42
type input "**********"
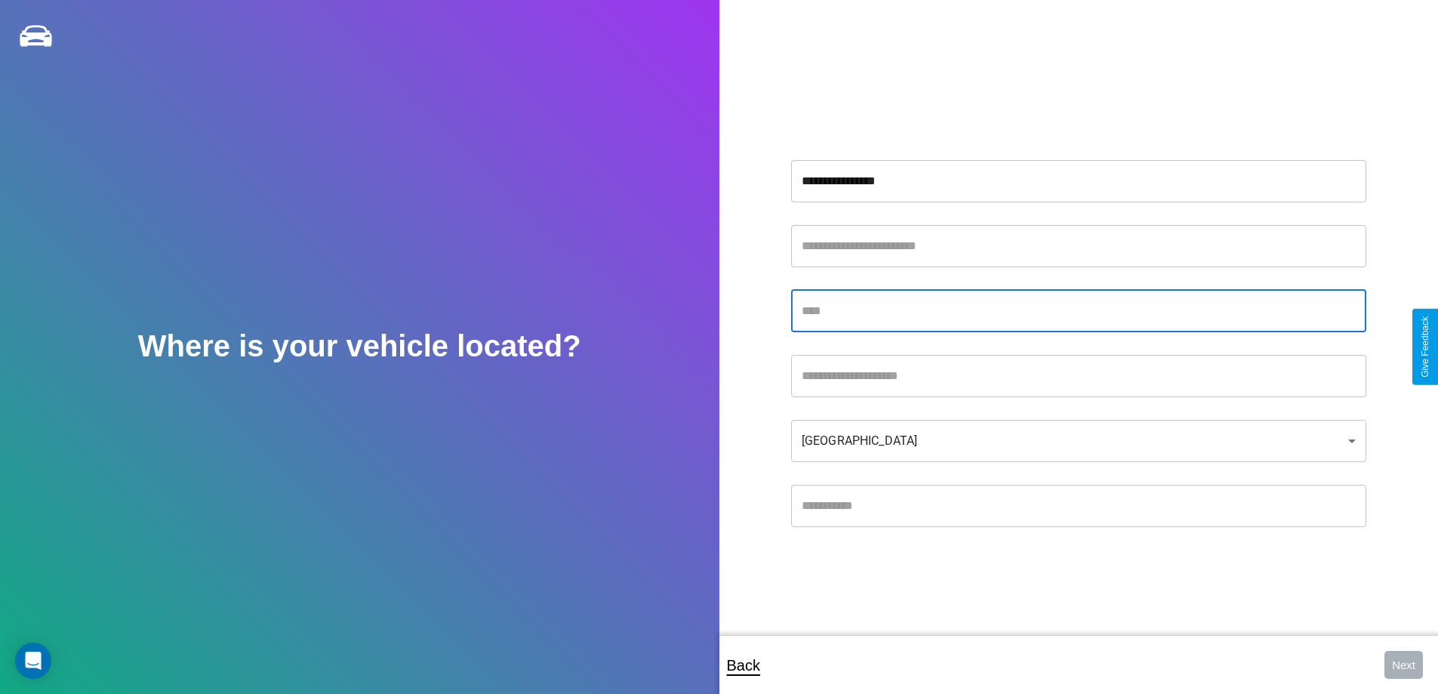
click at [1078, 310] on input "text" at bounding box center [1078, 311] width 575 height 42
type input "*****"
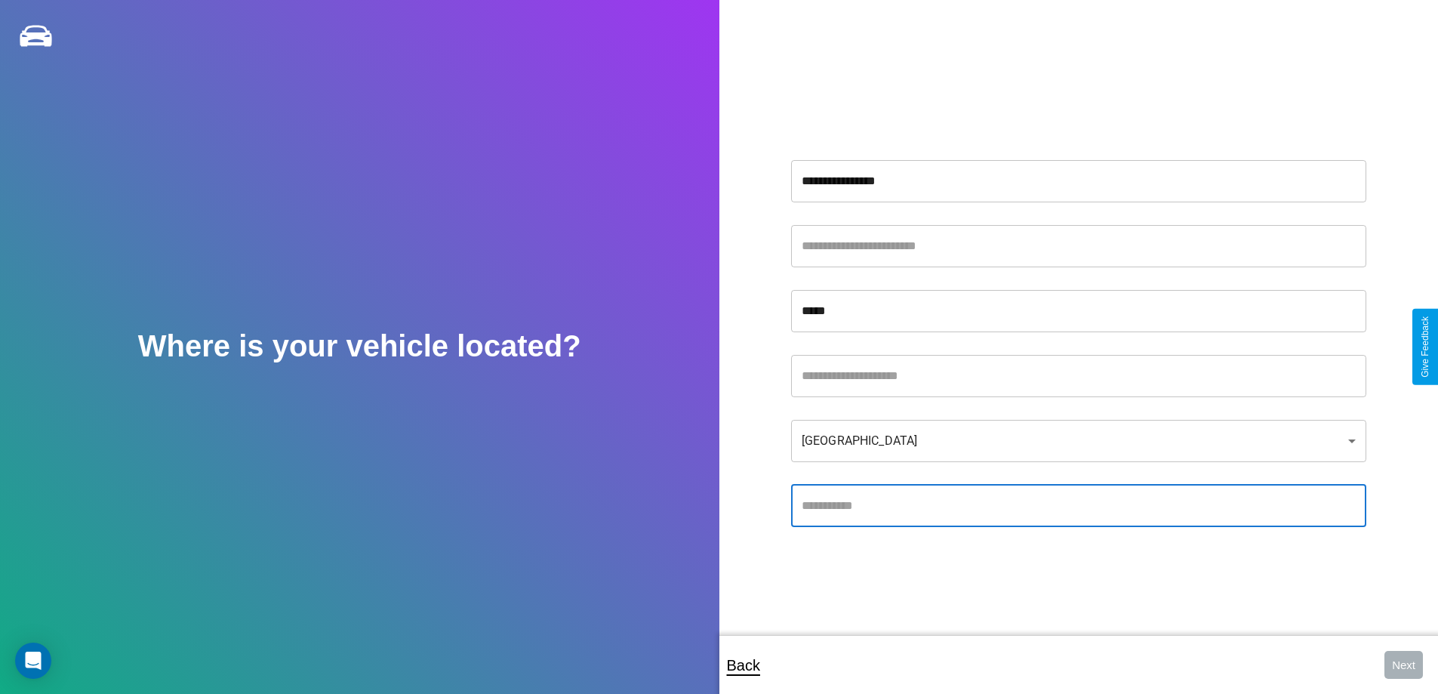
click at [1078, 505] on input "text" at bounding box center [1078, 506] width 575 height 42
type input "*****"
click at [1078, 440] on body "**********" at bounding box center [719, 357] width 1438 height 714
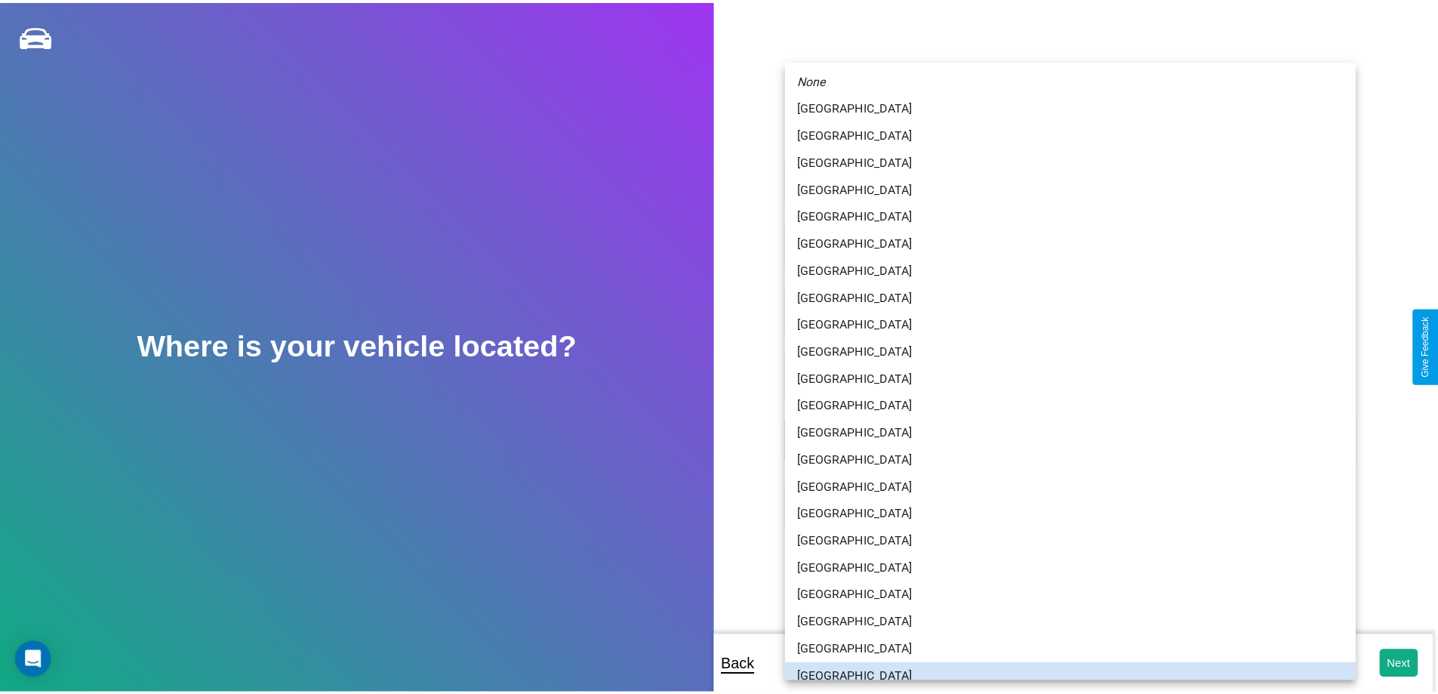
scroll to position [10, 0]
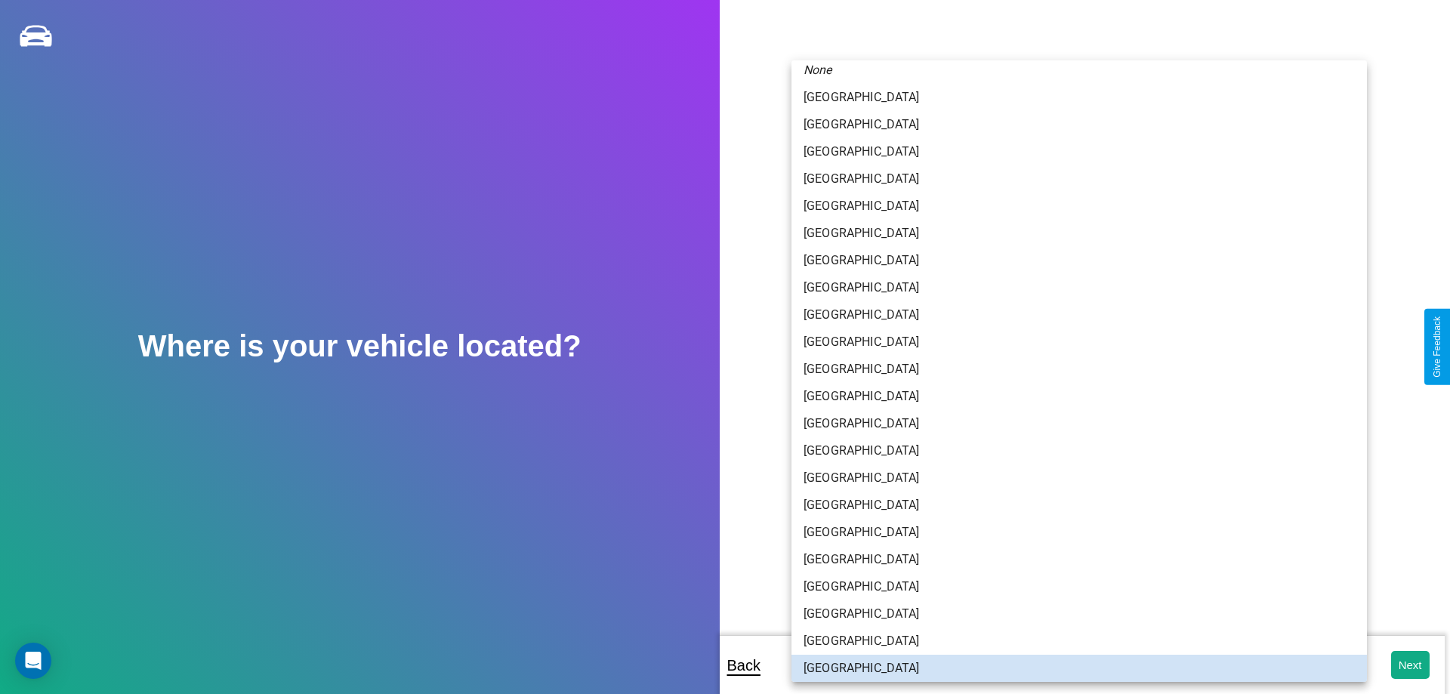
click at [1073, 424] on li "[GEOGRAPHIC_DATA]" at bounding box center [1078, 423] width 575 height 27
type input "*****"
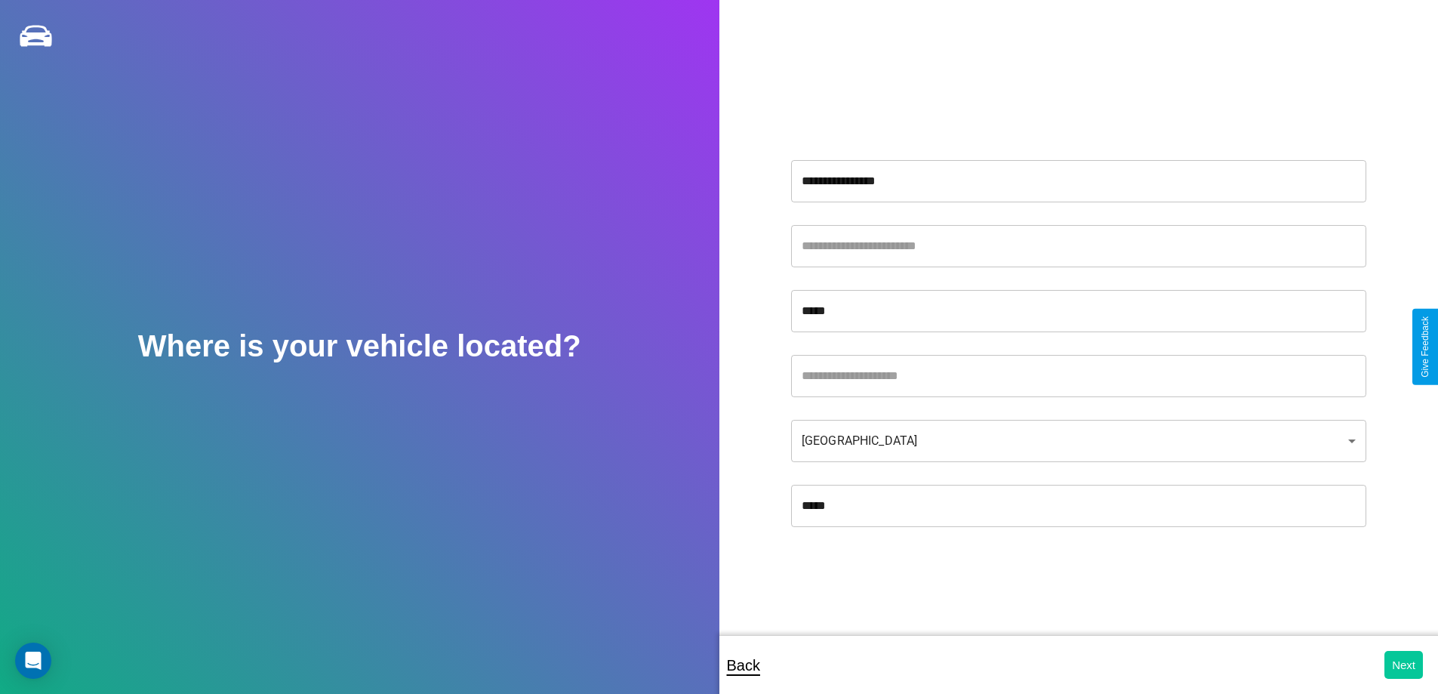
click at [1404, 664] on button "Next" at bounding box center [1404, 665] width 39 height 28
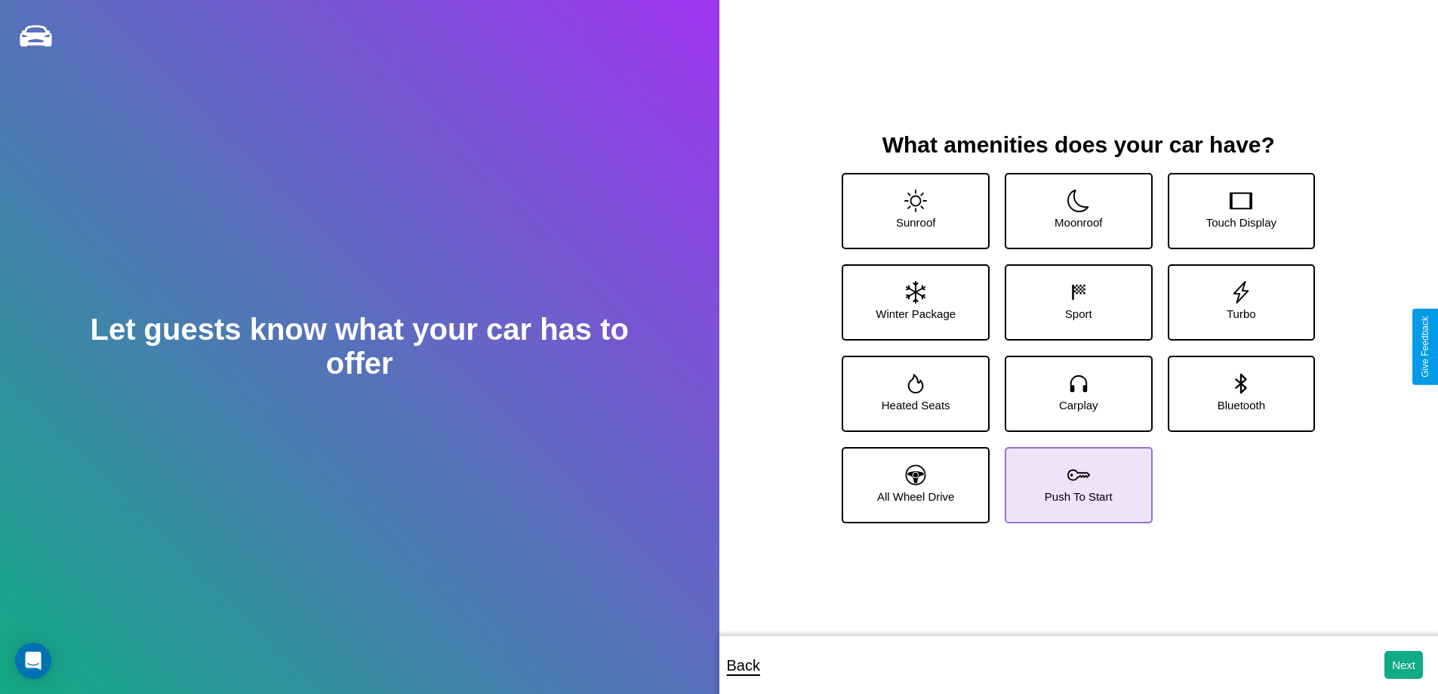
click at [1073, 479] on icon at bounding box center [1079, 475] width 23 height 23
click at [1236, 387] on icon at bounding box center [1241, 383] width 11 height 20
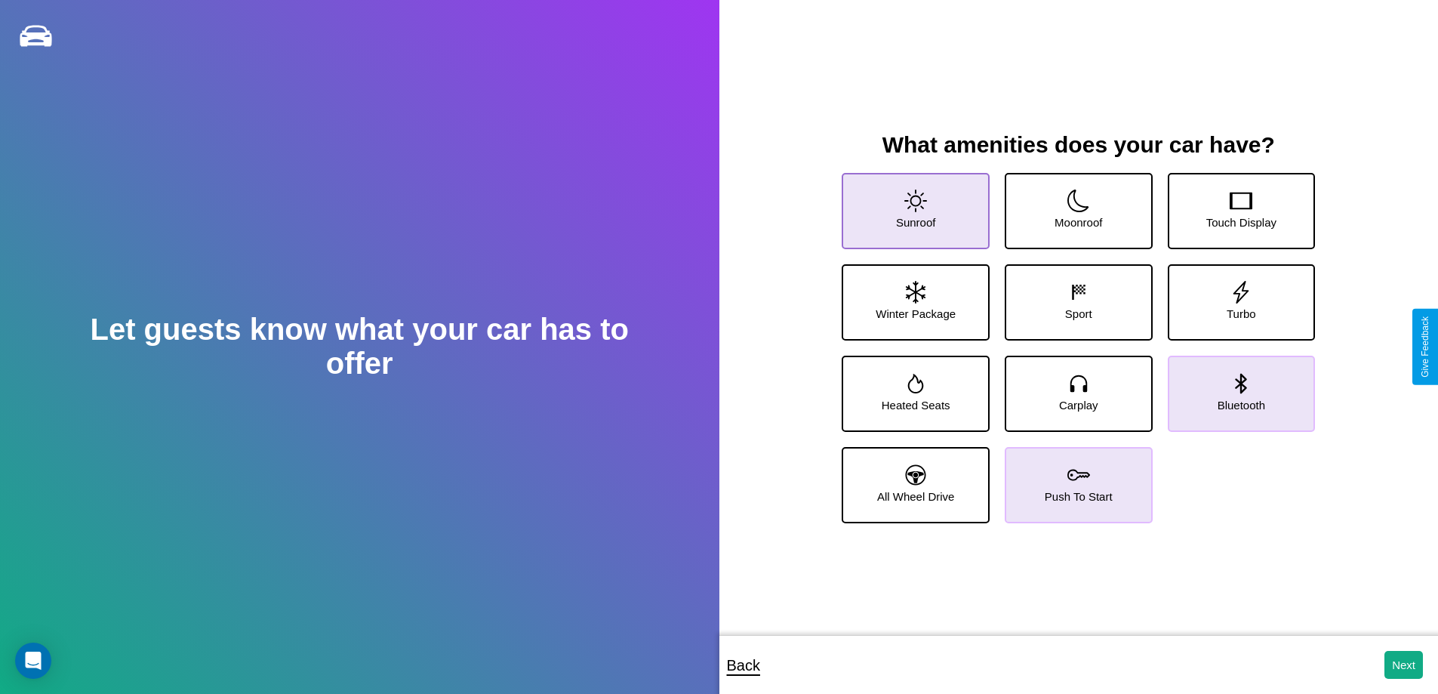
click at [914, 205] on icon at bounding box center [916, 201] width 23 height 23
click at [914, 387] on icon at bounding box center [916, 384] width 16 height 20
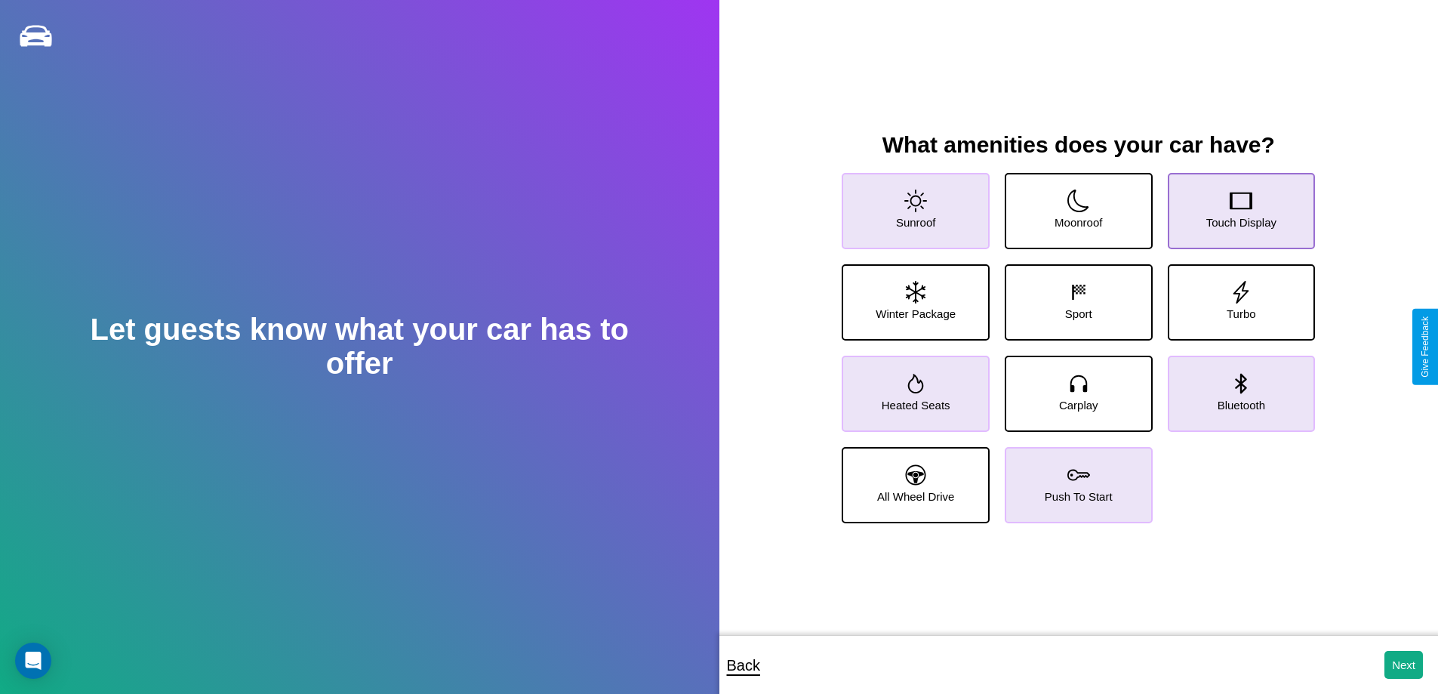
click at [1232, 205] on icon at bounding box center [1241, 201] width 23 height 23
click at [914, 479] on icon at bounding box center [916, 474] width 20 height 20
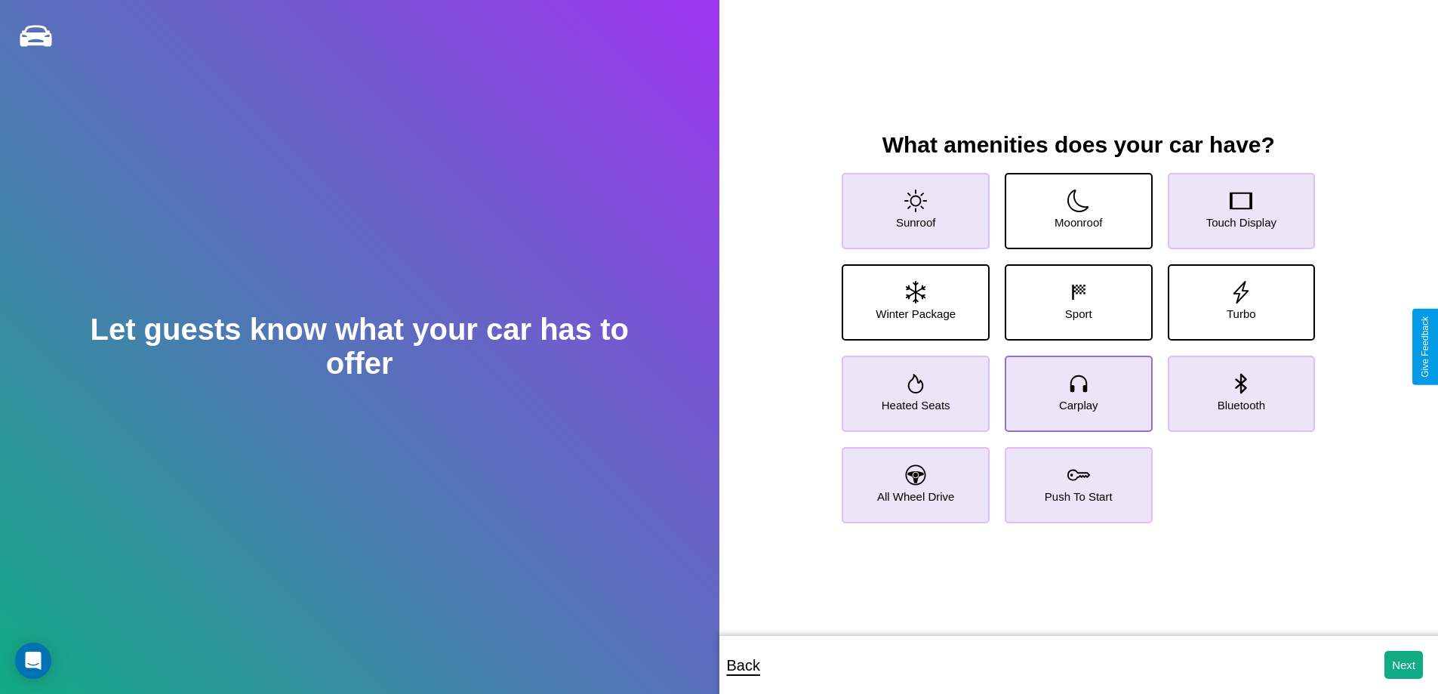
click at [1073, 387] on icon at bounding box center [1079, 383] width 23 height 23
click at [914, 296] on icon at bounding box center [916, 292] width 20 height 23
click at [1073, 479] on icon at bounding box center [1079, 475] width 23 height 23
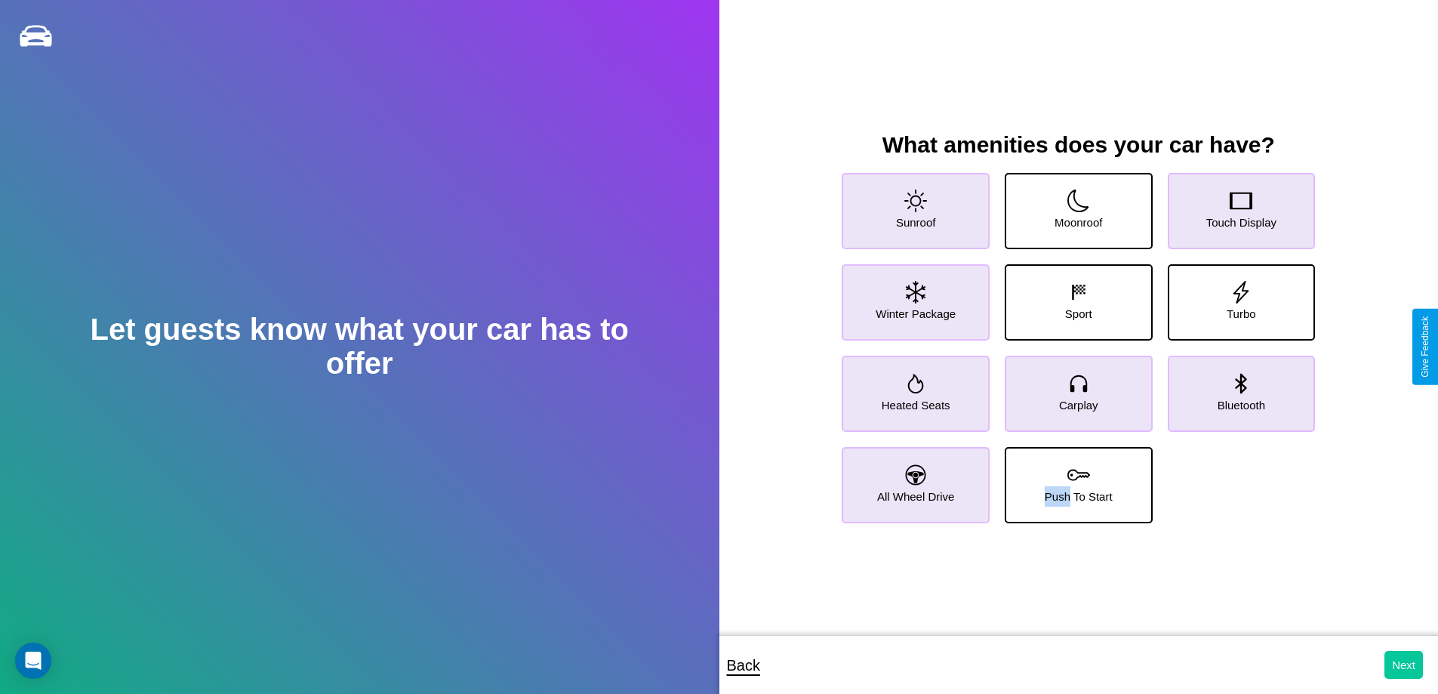
click at [1404, 664] on button "Next" at bounding box center [1404, 665] width 39 height 28
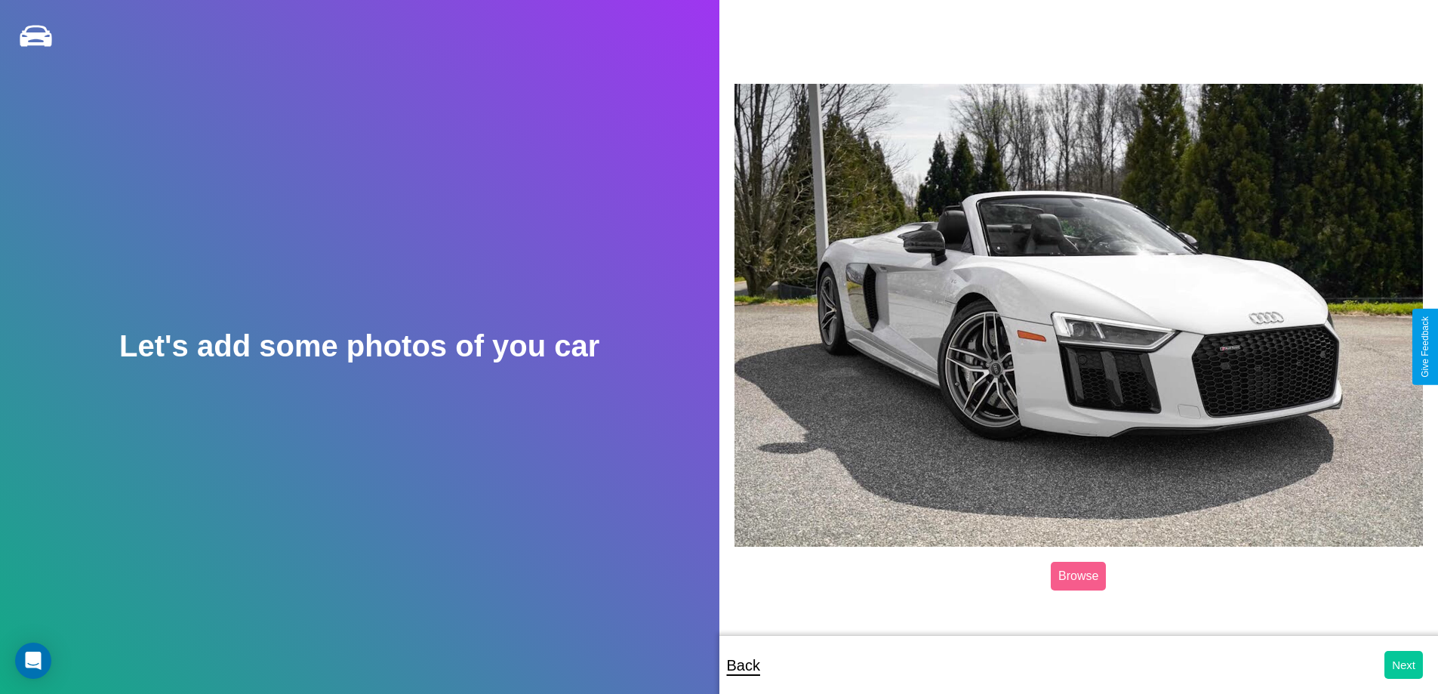
click at [1404, 664] on button "Next" at bounding box center [1404, 665] width 39 height 28
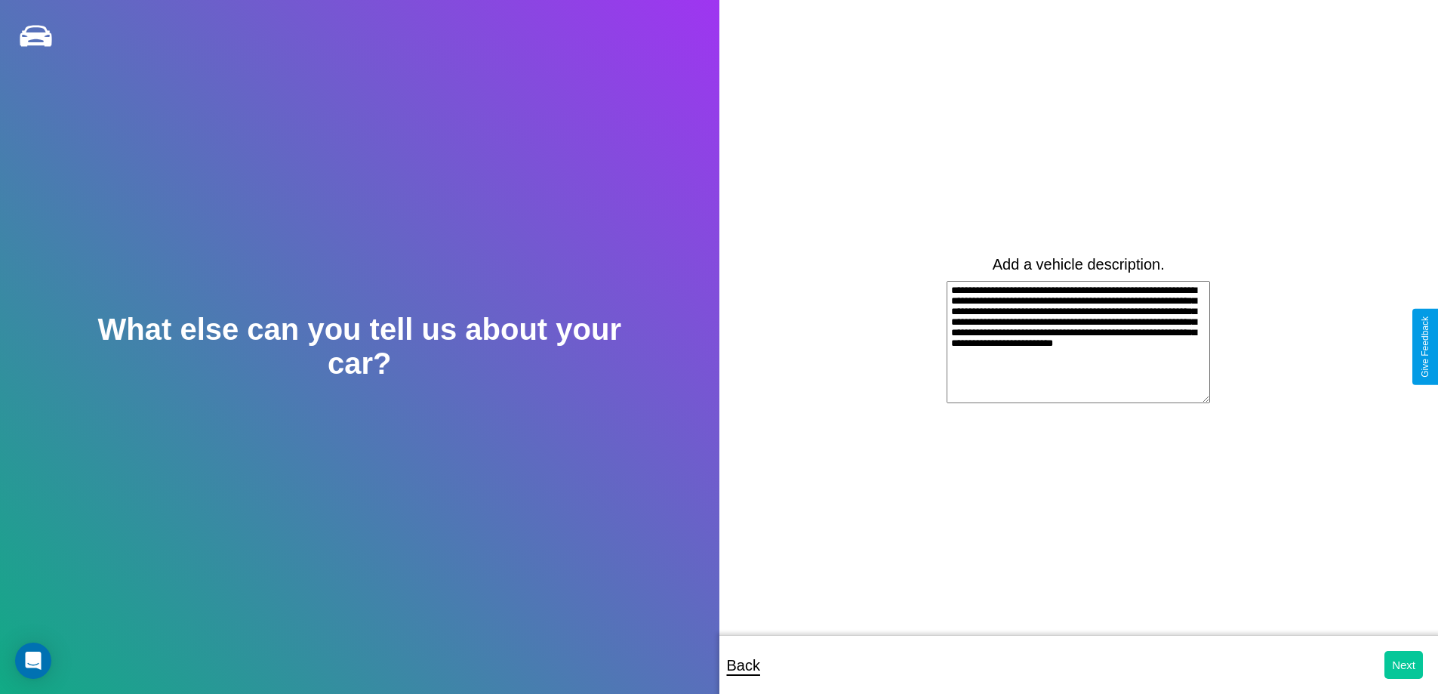
type textarea "**********"
click at [1404, 664] on button "Next" at bounding box center [1404, 665] width 39 height 28
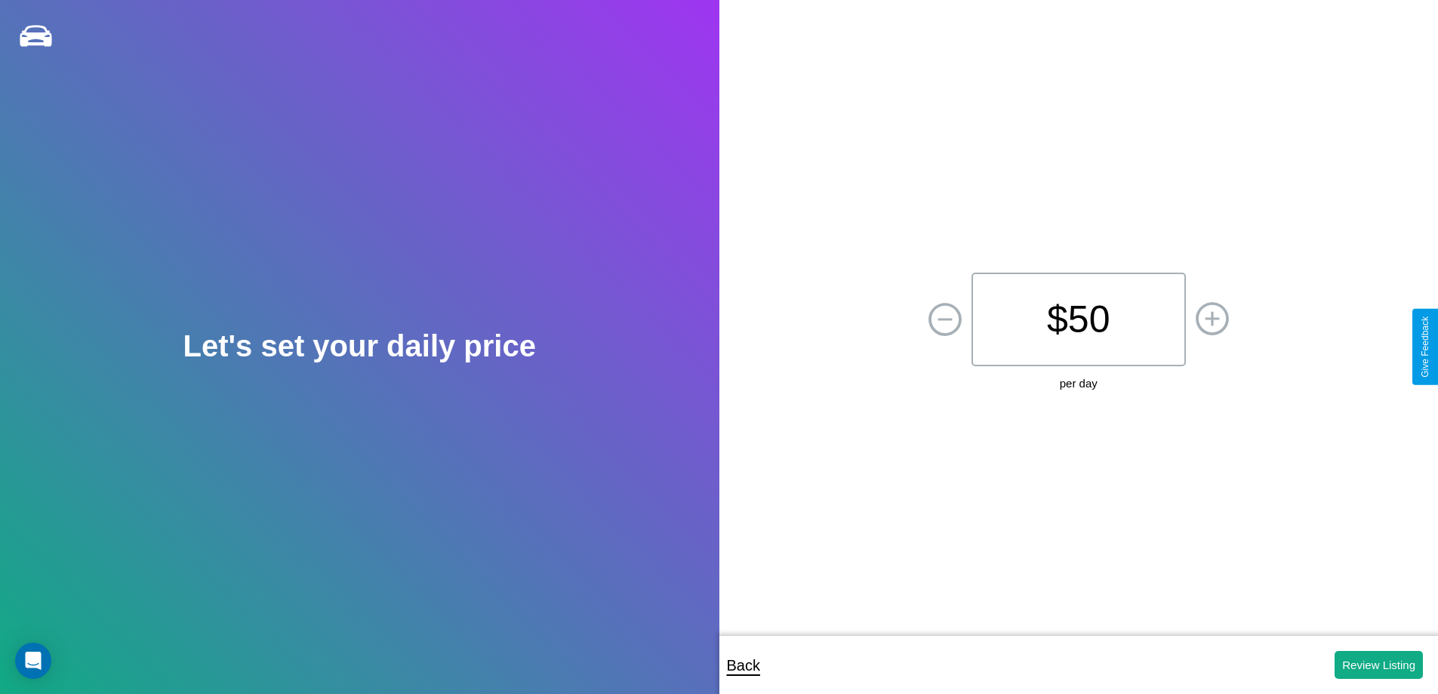
click at [1078, 319] on p "$ 50" at bounding box center [1079, 320] width 214 height 94
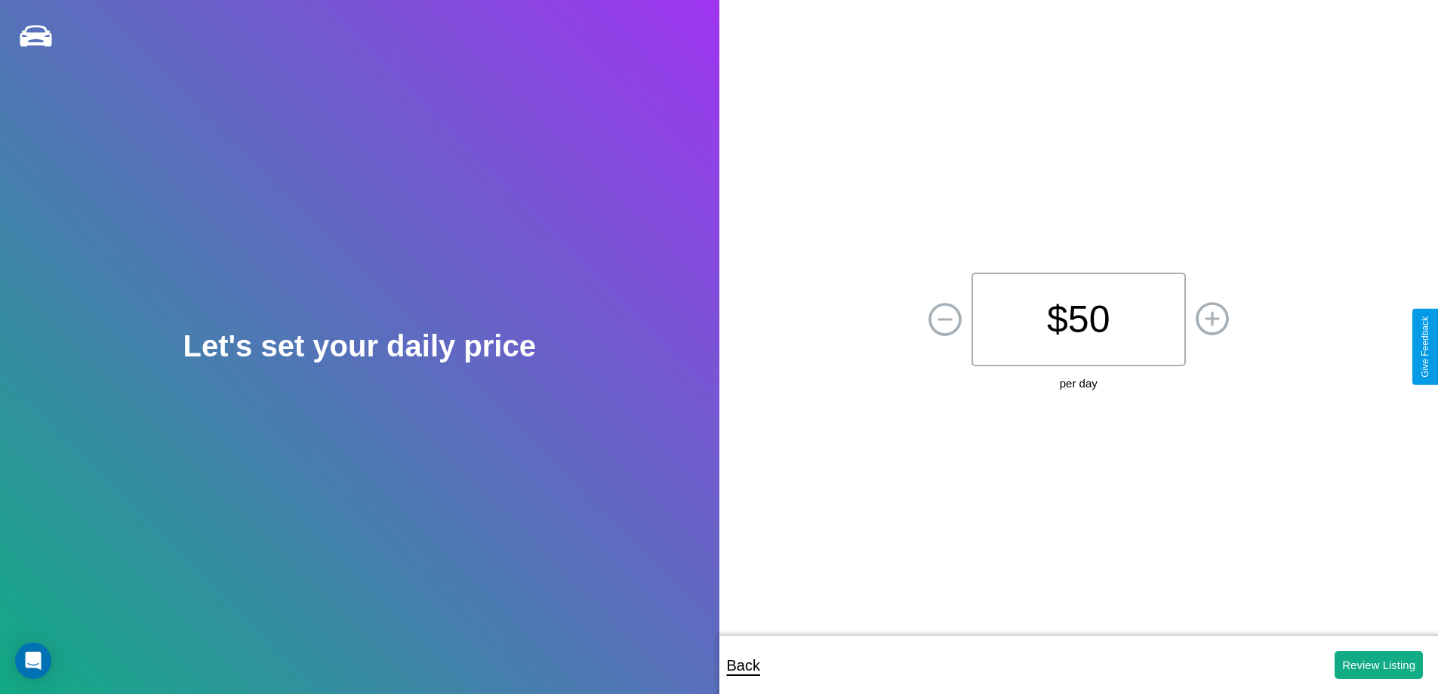
click at [1078, 319] on p "$ 50" at bounding box center [1079, 320] width 214 height 94
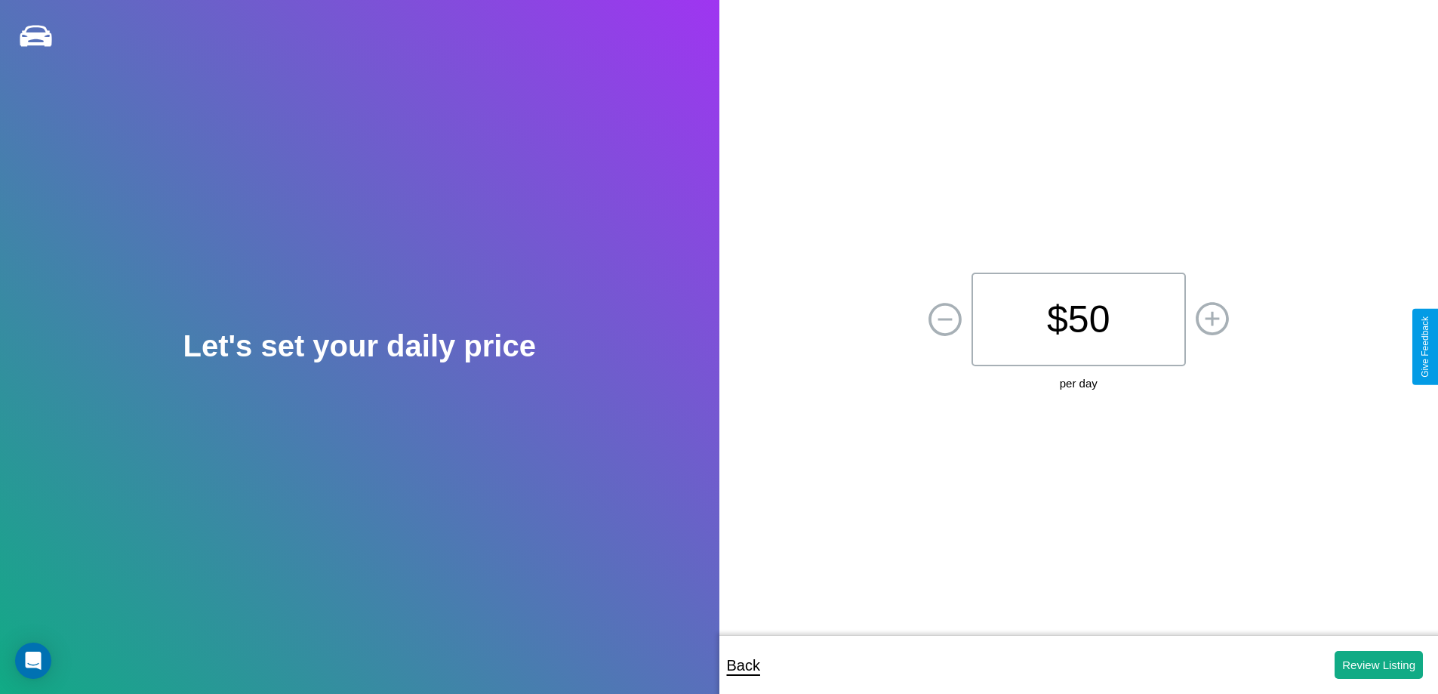
click at [1078, 319] on p "$ 50" at bounding box center [1079, 320] width 214 height 94
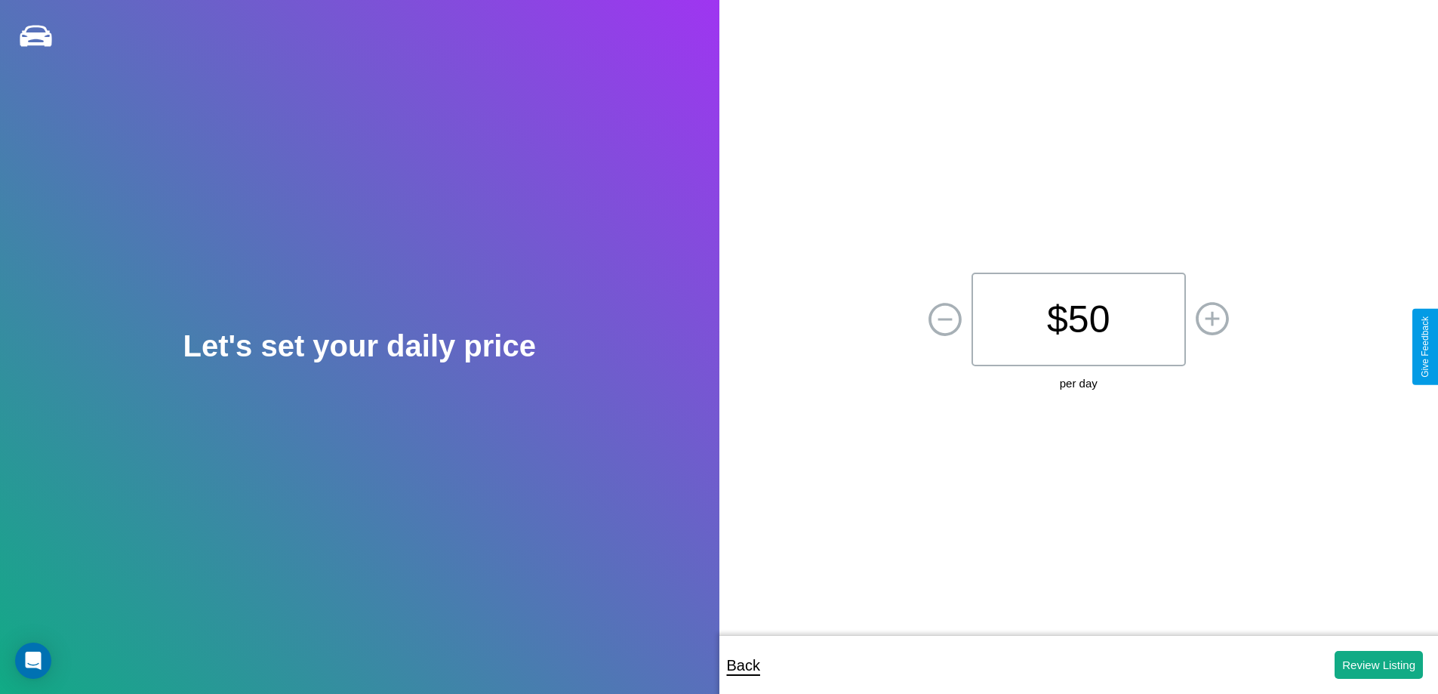
click at [1078, 319] on p "$ 50" at bounding box center [1079, 320] width 214 height 94
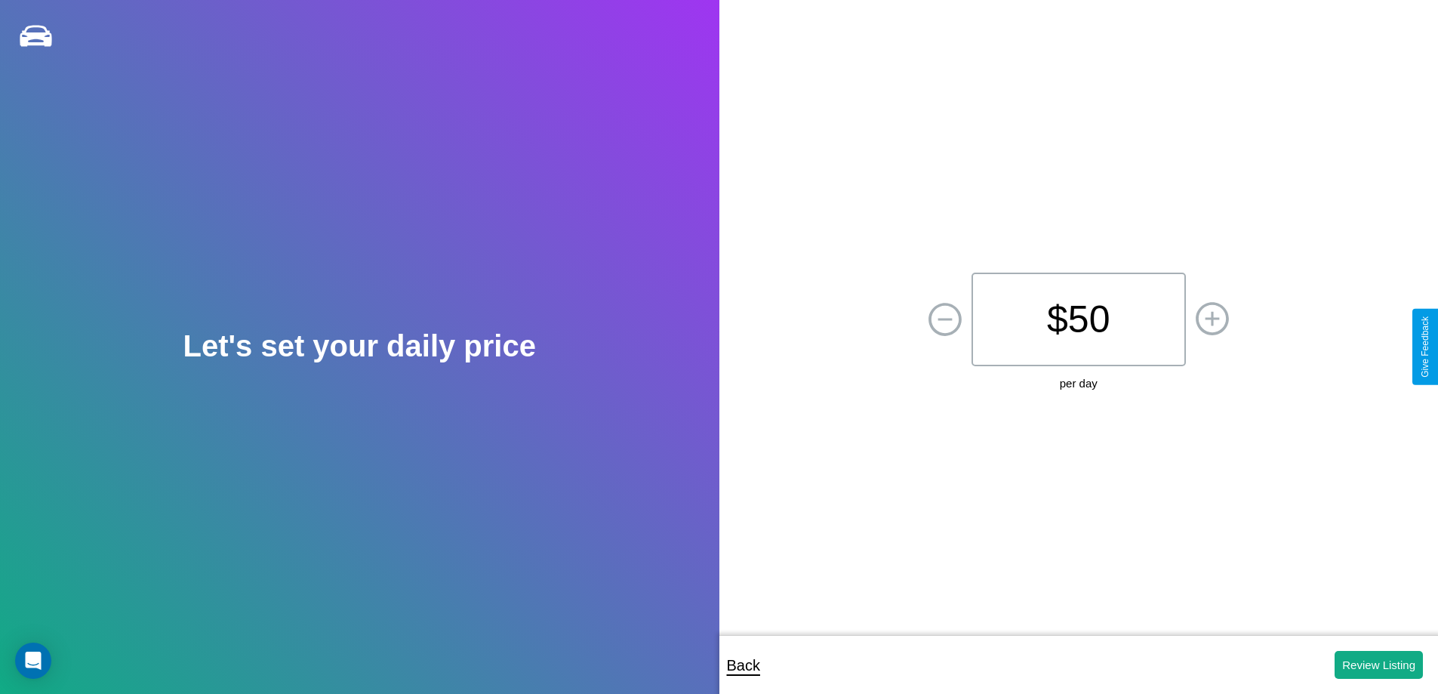
click at [1078, 319] on p "$ 50" at bounding box center [1079, 320] width 214 height 94
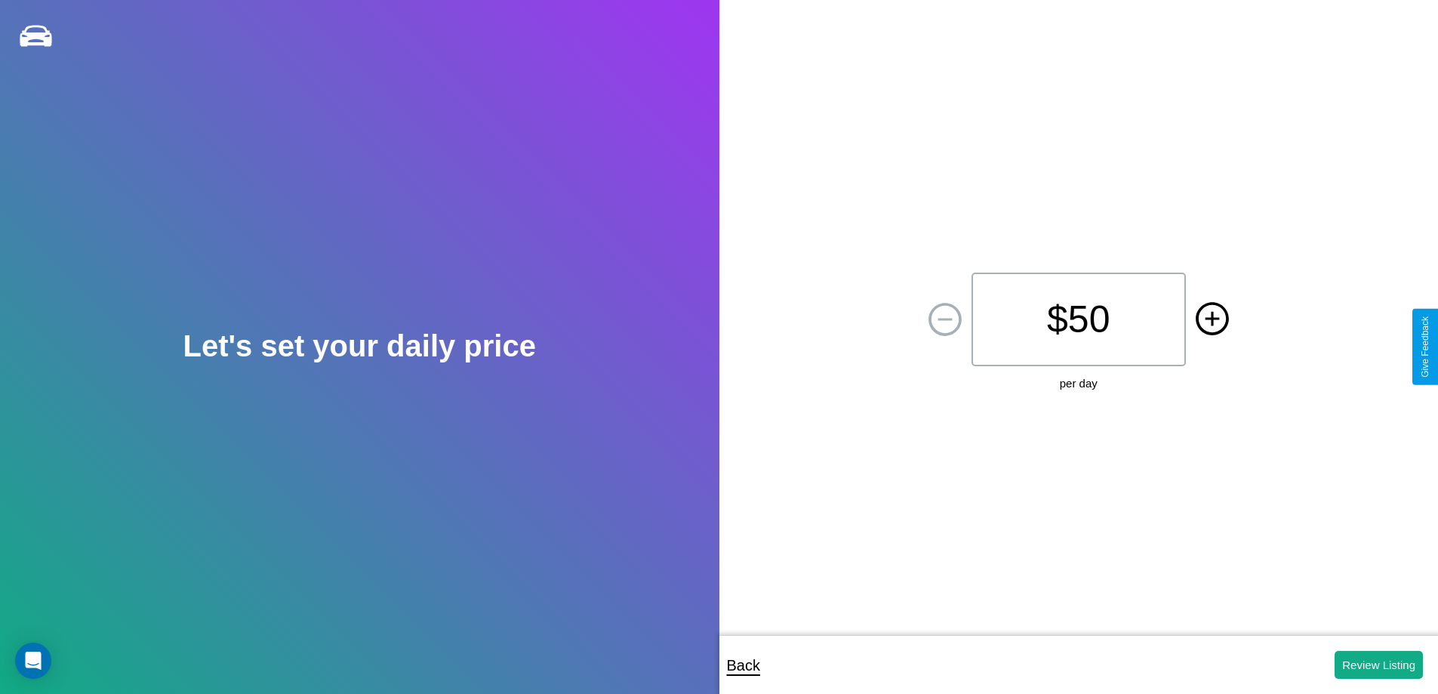
click at [1212, 319] on icon at bounding box center [1212, 318] width 14 height 14
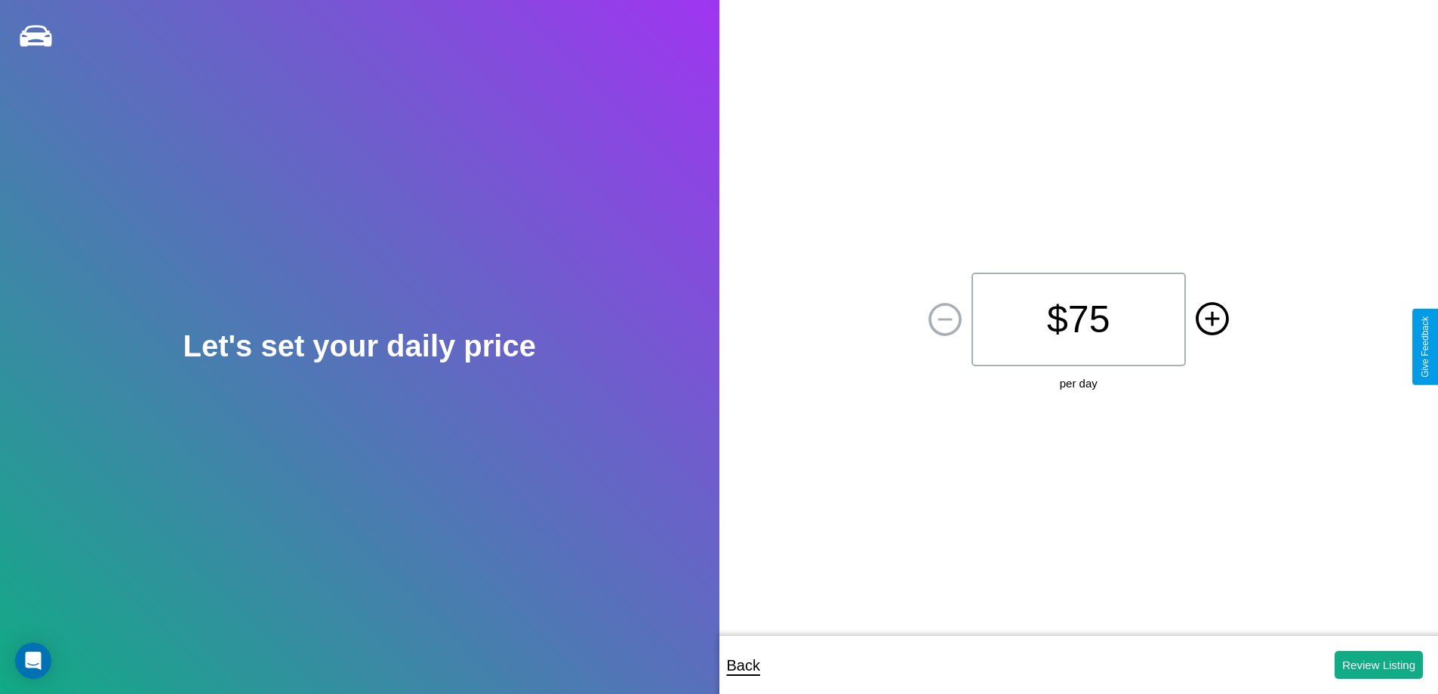
click at [1212, 319] on icon at bounding box center [1212, 318] width 14 height 14
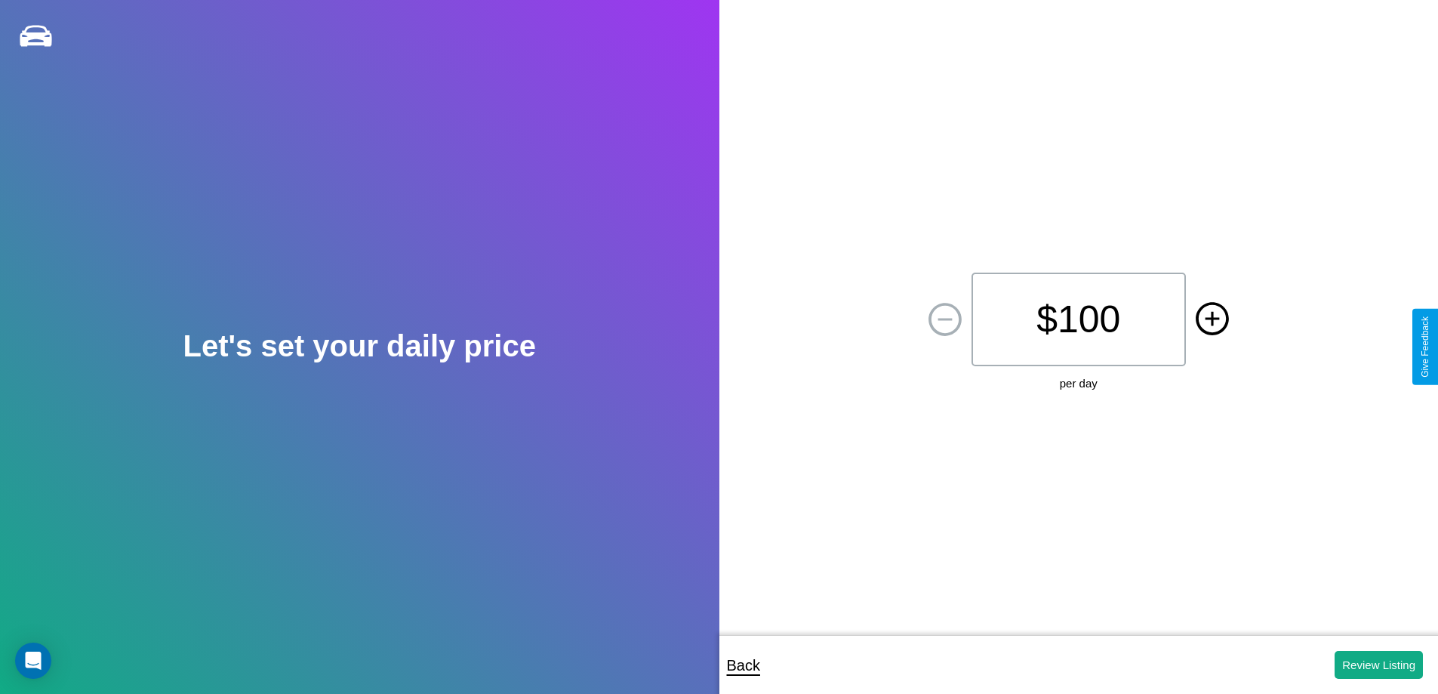
click at [1212, 319] on icon at bounding box center [1212, 318] width 14 height 14
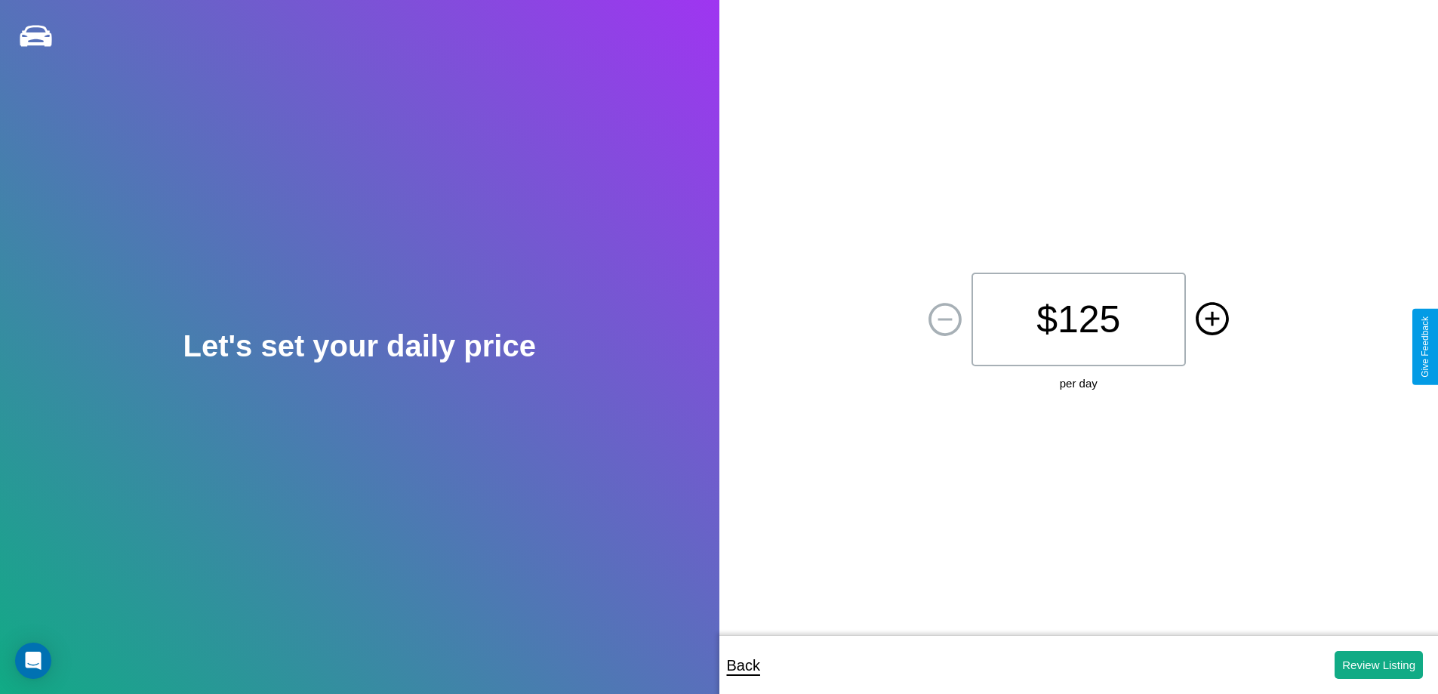
click at [1212, 319] on icon at bounding box center [1212, 318] width 14 height 14
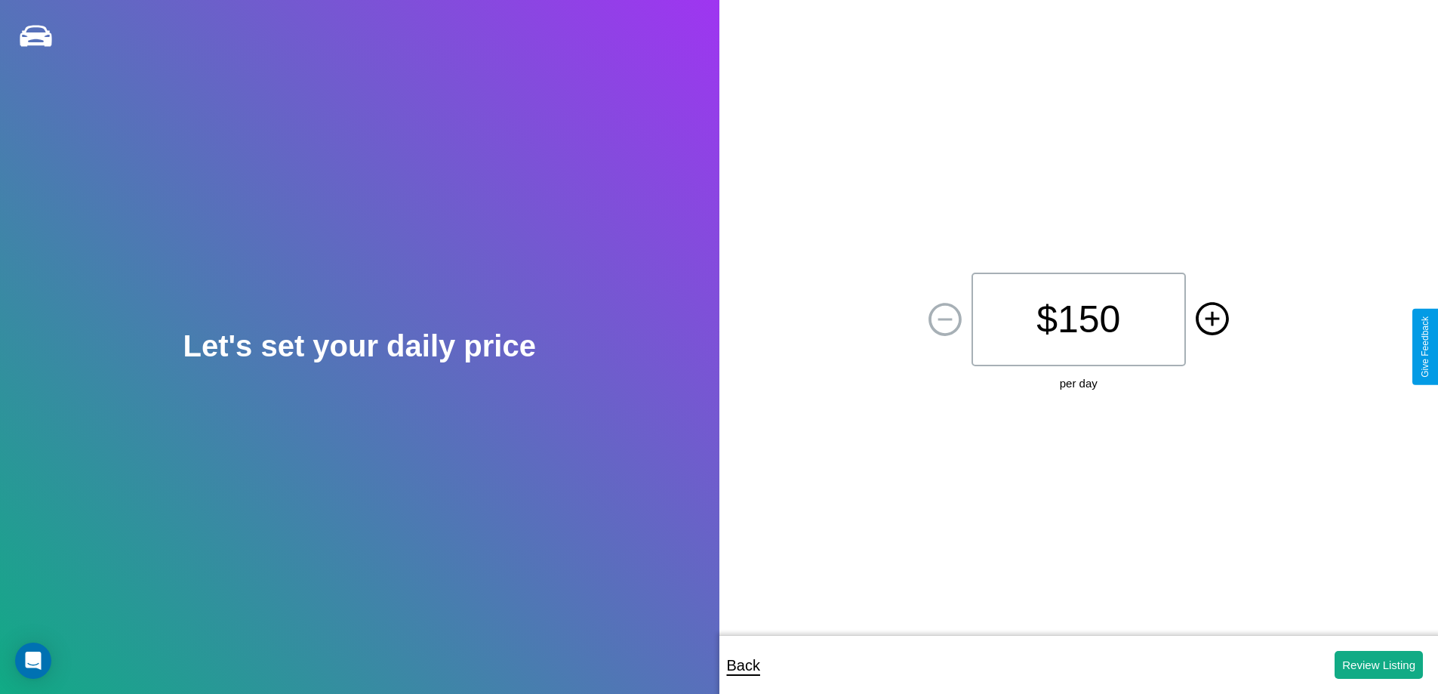
click at [1212, 319] on icon at bounding box center [1212, 318] width 14 height 14
click at [1379, 664] on button "Review Listing" at bounding box center [1379, 665] width 88 height 28
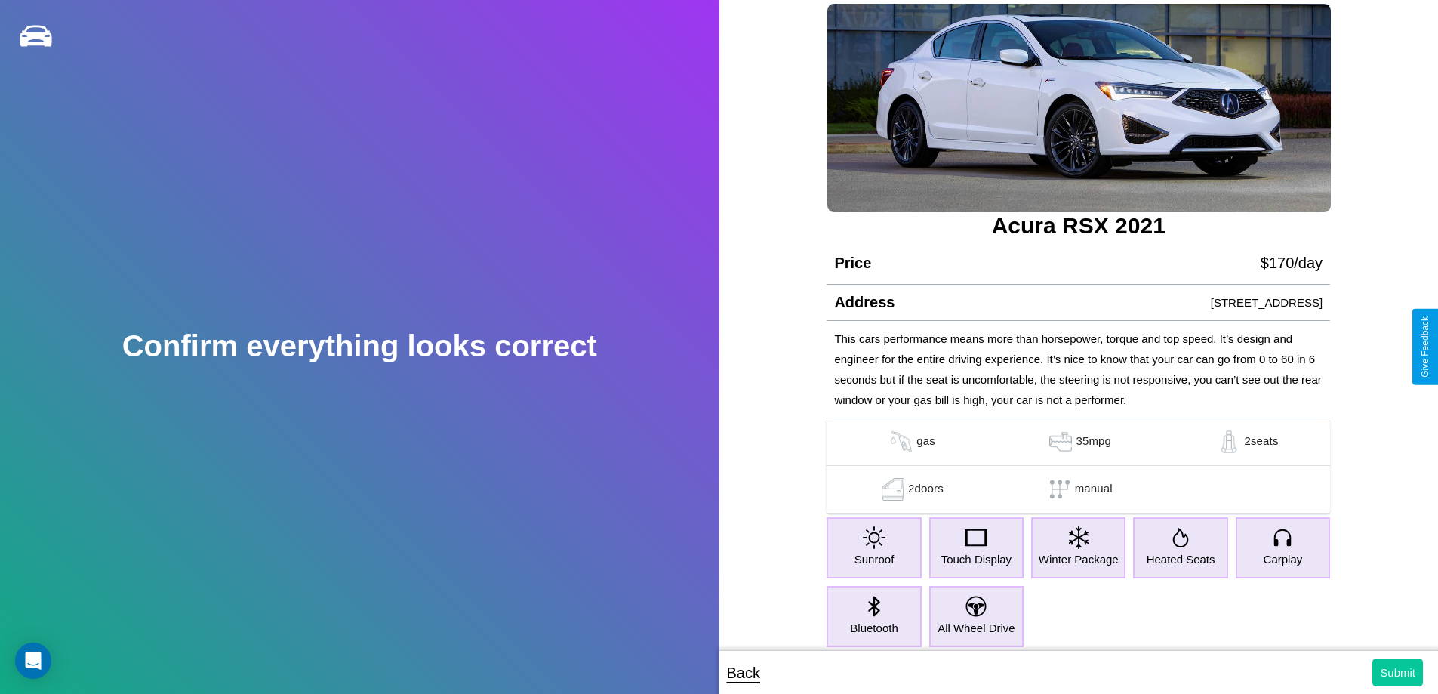
click at [1398, 672] on button "Submit" at bounding box center [1398, 672] width 51 height 28
